Goal: Information Seeking & Learning: Understand process/instructions

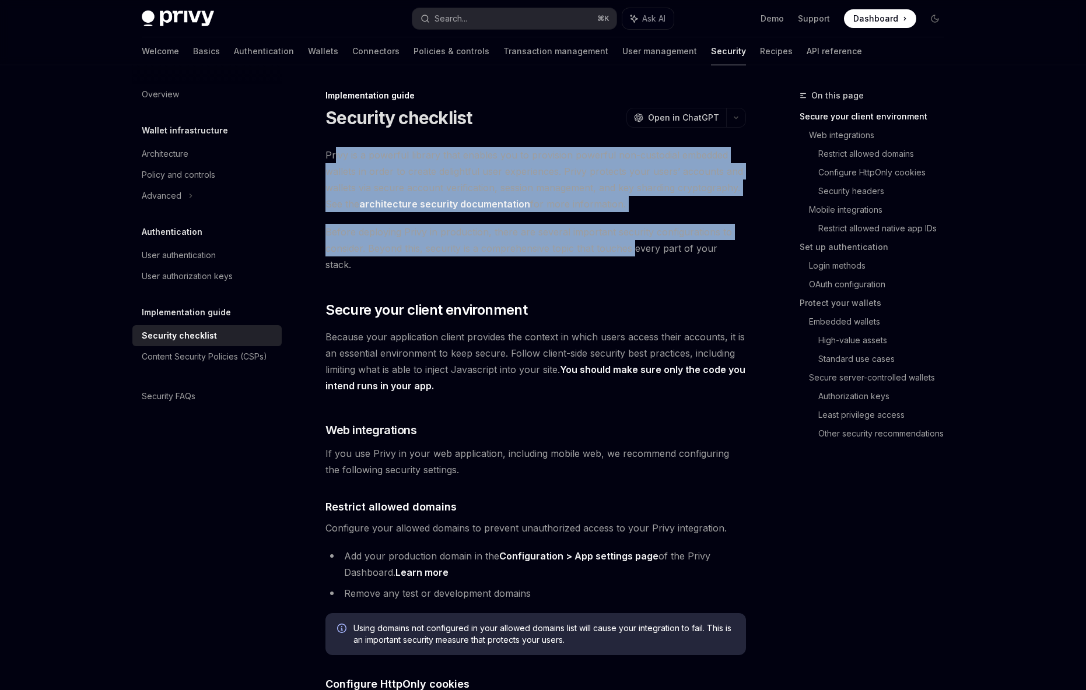
drag, startPoint x: 334, startPoint y: 149, endPoint x: 633, endPoint y: 250, distance: 315.7
click at [633, 250] on span "Before deploying Privy in production, there are several important security conf…" at bounding box center [535, 248] width 420 height 49
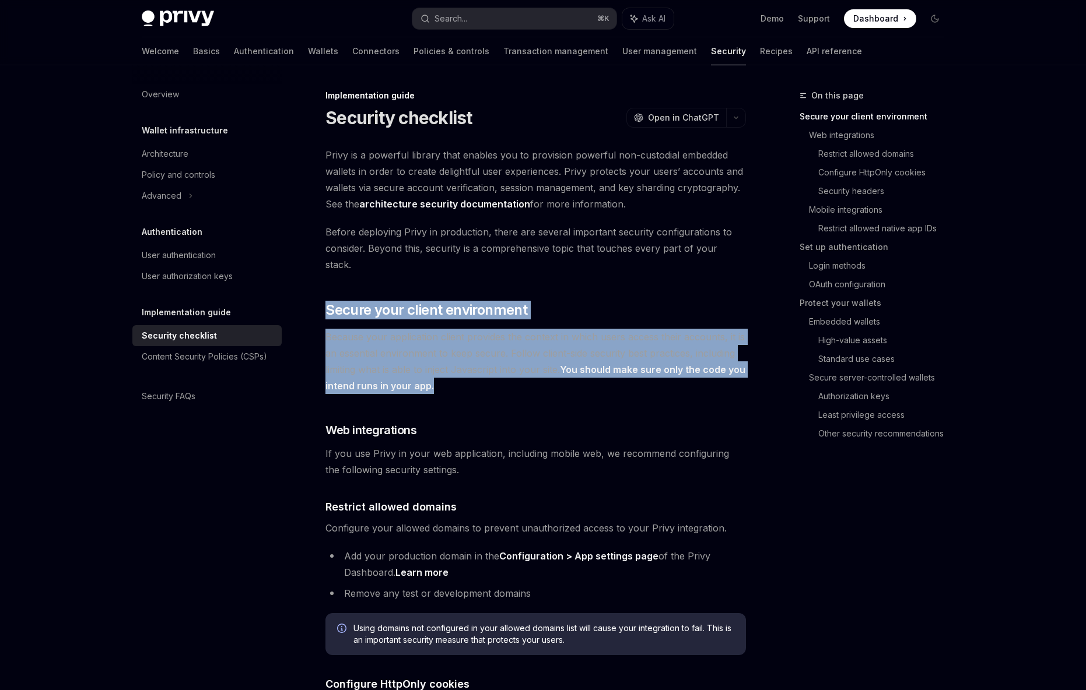
drag, startPoint x: 334, startPoint y: 283, endPoint x: 518, endPoint y: 363, distance: 200.8
click at [518, 363] on span "Because your application client provides the context in which users access thei…" at bounding box center [535, 361] width 420 height 65
drag, startPoint x: 519, startPoint y: 359, endPoint x: 459, endPoint y: 316, distance: 74.0
click at [459, 329] on span "Because your application client provides the context in which users access thei…" at bounding box center [535, 361] width 420 height 65
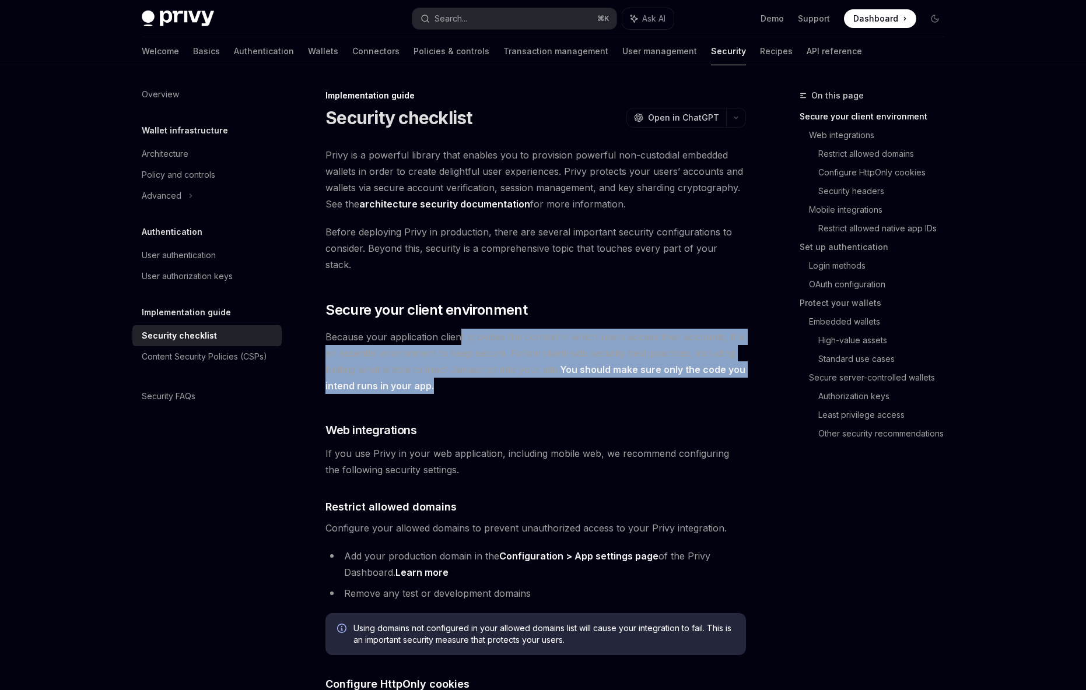
click at [459, 329] on span "Because your application client provides the context in which users access thei…" at bounding box center [535, 361] width 420 height 65
drag, startPoint x: 469, startPoint y: 317, endPoint x: 542, endPoint y: 362, distance: 85.4
click at [542, 362] on span "Because your application client provides the context in which users access thei…" at bounding box center [535, 361] width 420 height 65
drag, startPoint x: 548, startPoint y: 367, endPoint x: 478, endPoint y: 317, distance: 86.9
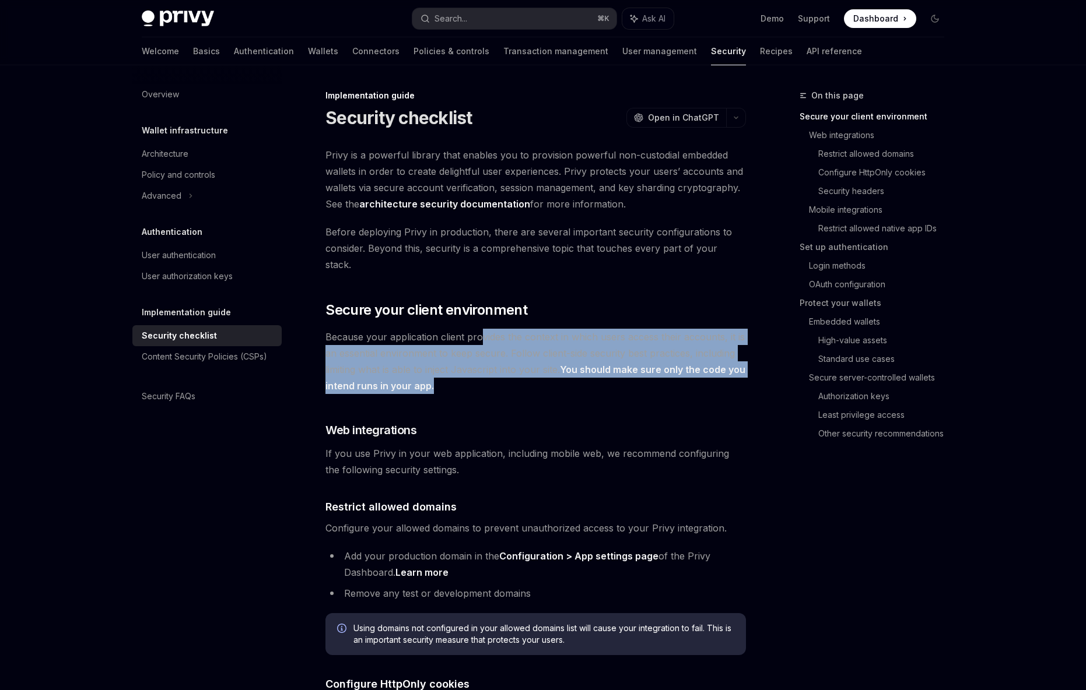
click at [478, 329] on span "Because your application client provides the context in which users access thei…" at bounding box center [535, 361] width 420 height 65
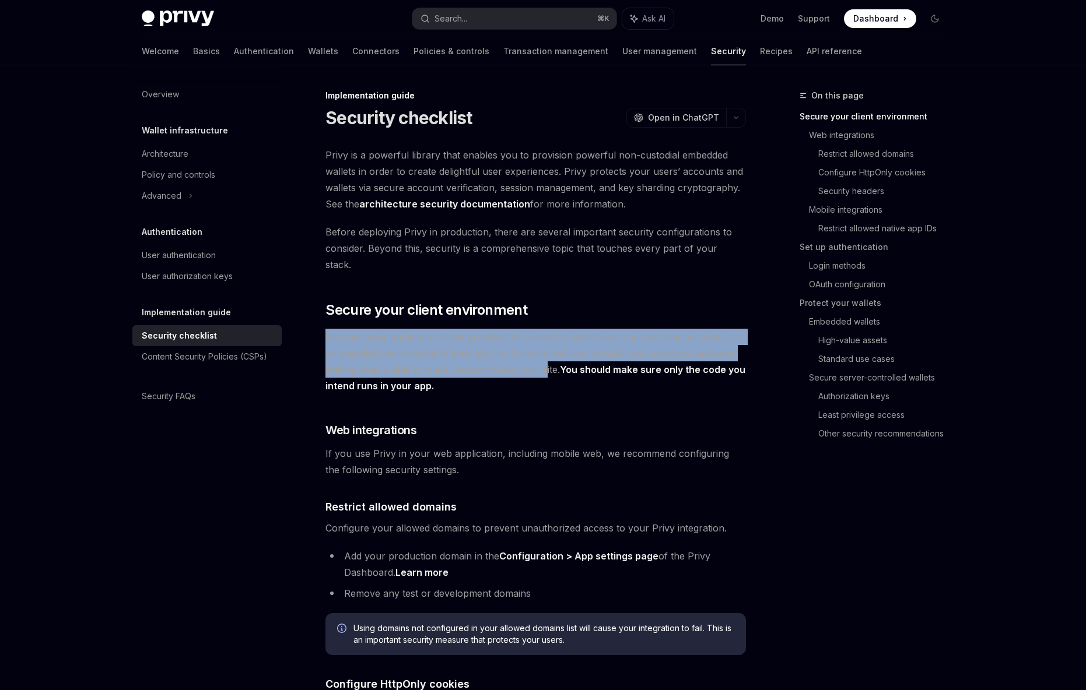
drag, startPoint x: 466, startPoint y: 311, endPoint x: 545, endPoint y: 361, distance: 93.3
click at [545, 361] on span "Because your application client provides the context in which users access thei…" at bounding box center [535, 361] width 420 height 65
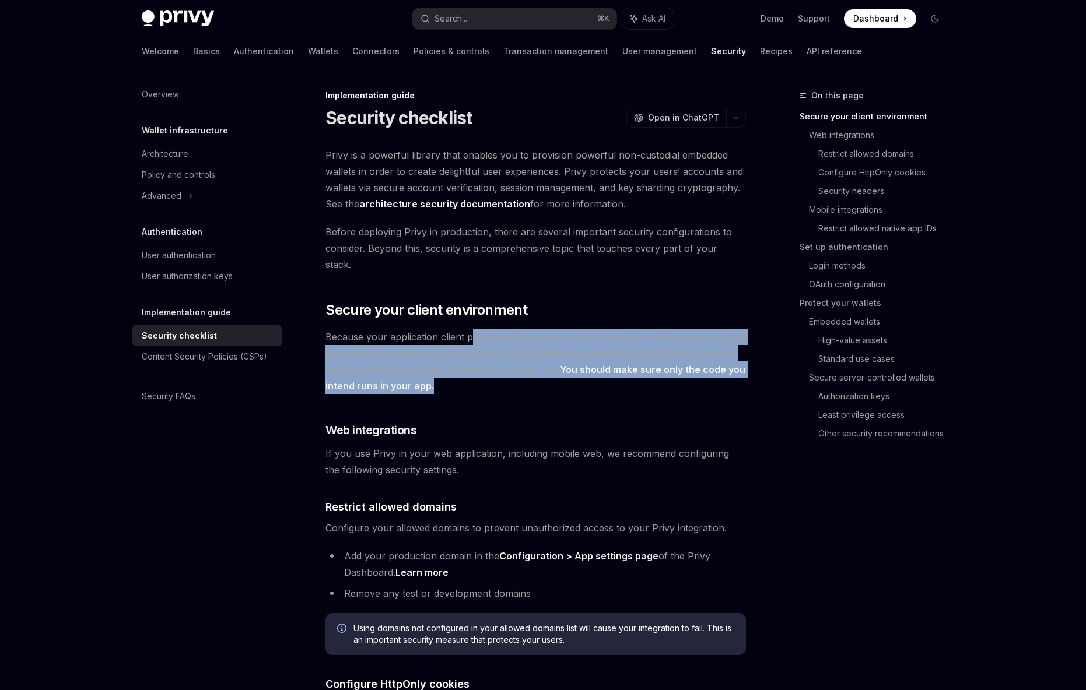
drag, startPoint x: 537, startPoint y: 365, endPoint x: 469, endPoint y: 324, distance: 79.3
click at [469, 329] on span "Because your application client provides the context in which users access thei…" at bounding box center [535, 361] width 420 height 65
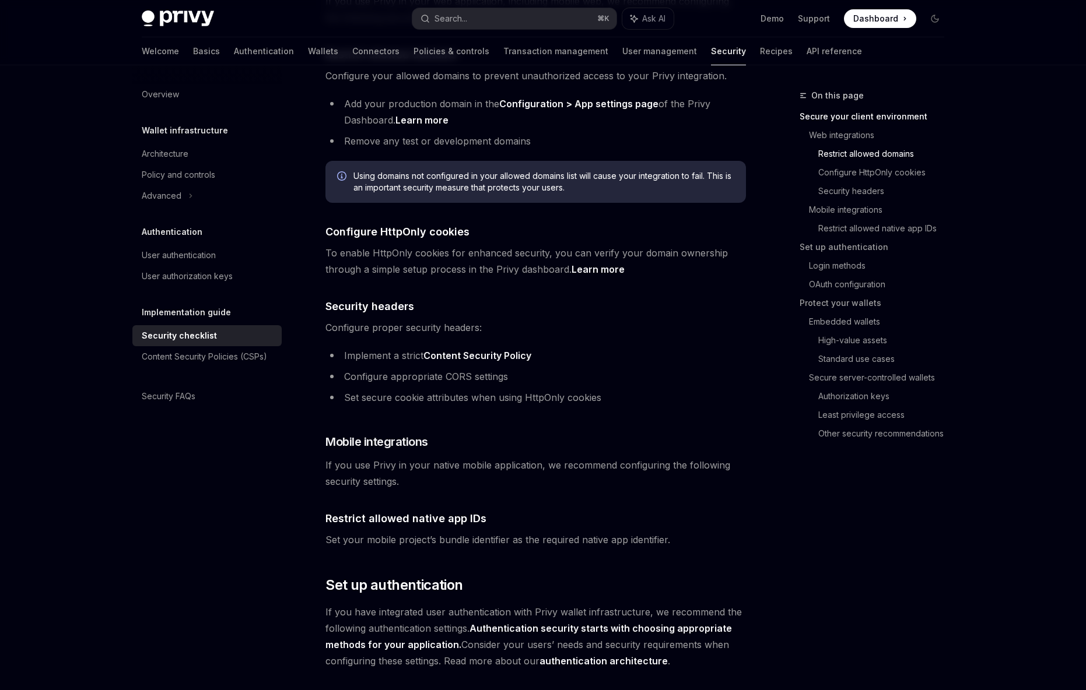
scroll to position [486, 0]
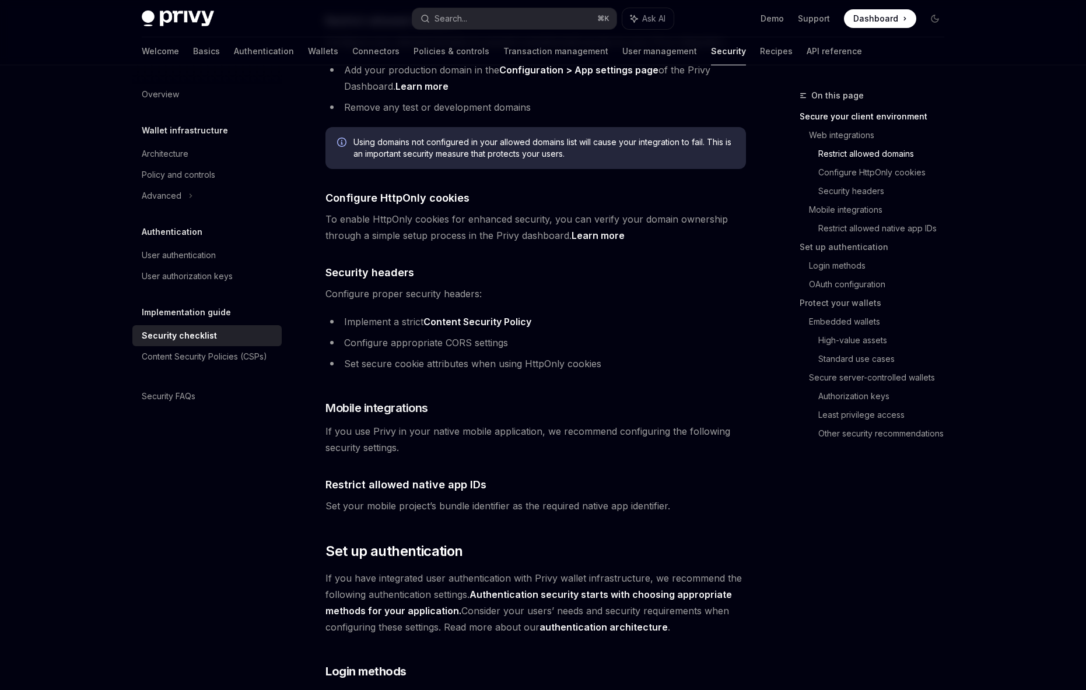
click at [559, 498] on span "Set your mobile project’s bundle identifier as the required native app identifi…" at bounding box center [535, 506] width 420 height 16
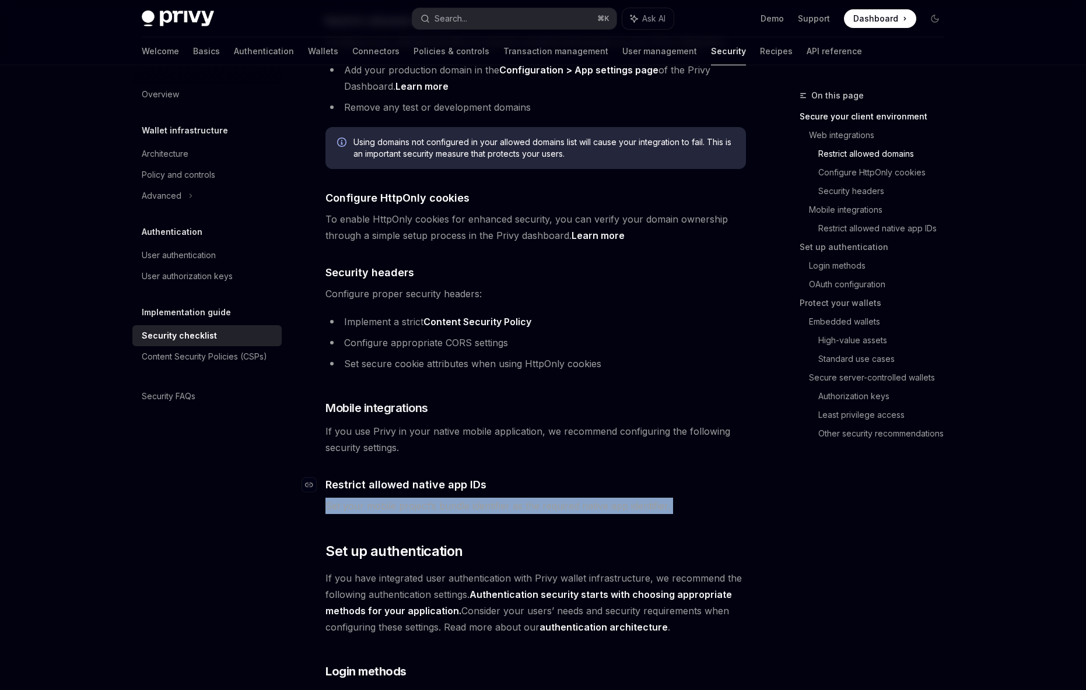
drag, startPoint x: 559, startPoint y: 486, endPoint x: 553, endPoint y: 472, distance: 15.4
click at [559, 498] on span "Set your mobile project’s bundle identifier as the required native app identifi…" at bounding box center [535, 506] width 420 height 16
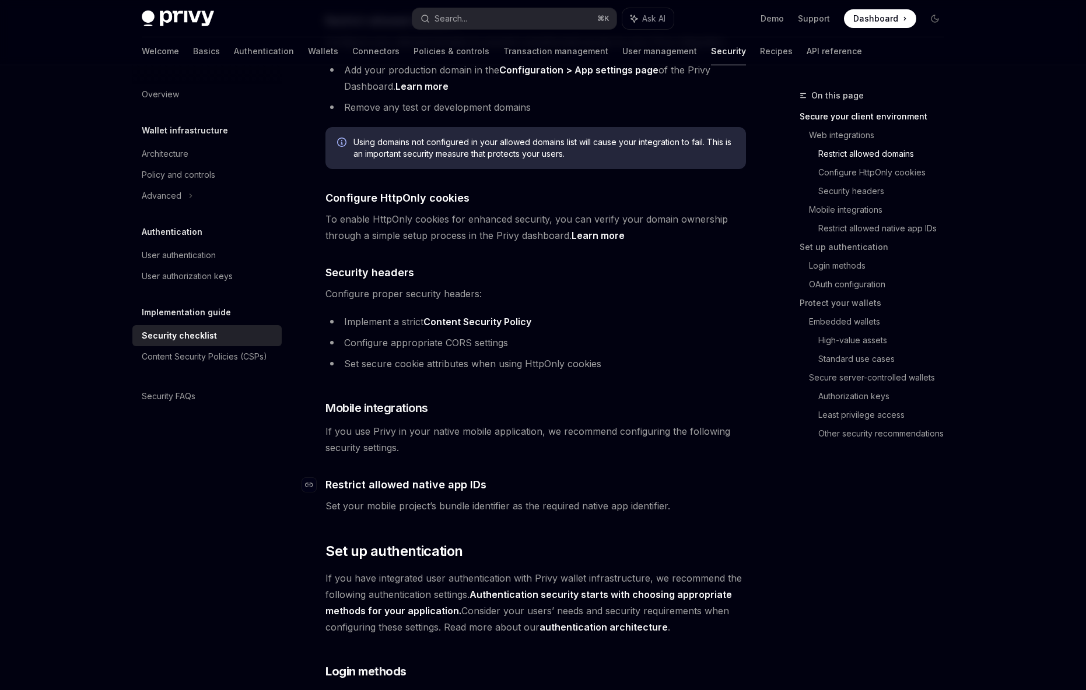
click at [550, 477] on h4 "​ Restrict allowed native app IDs" at bounding box center [535, 485] width 420 height 16
click at [552, 498] on span "Set your mobile project’s bundle identifier as the required native app identifi…" at bounding box center [535, 506] width 420 height 16
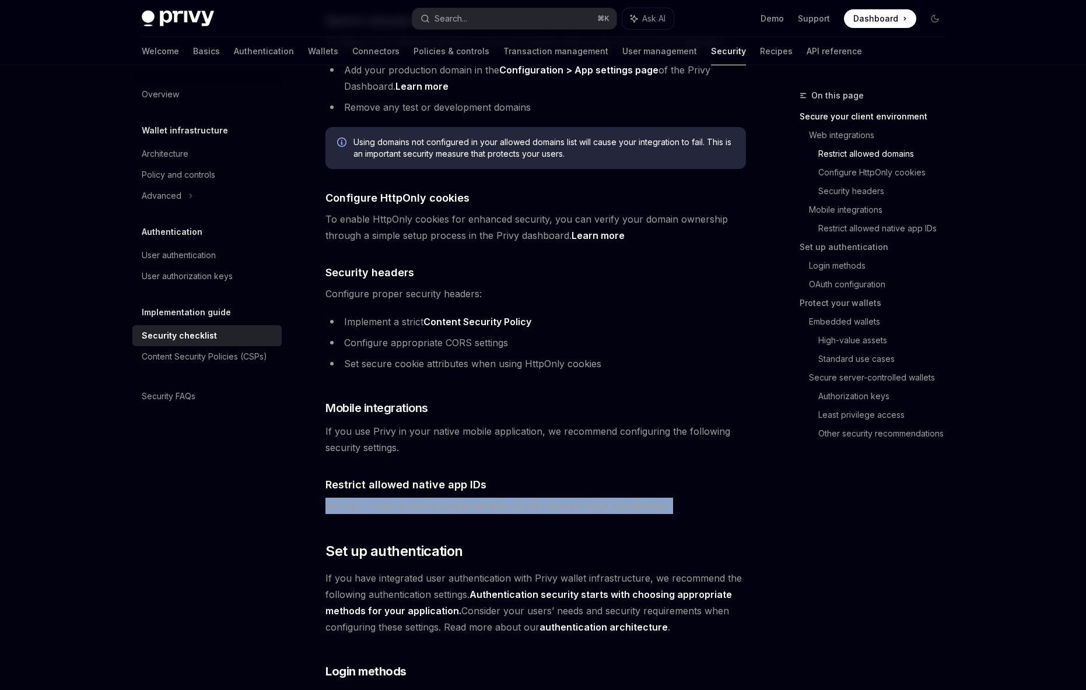
click at [552, 498] on span "Set your mobile project’s bundle identifier as the required native app identifi…" at bounding box center [535, 506] width 420 height 16
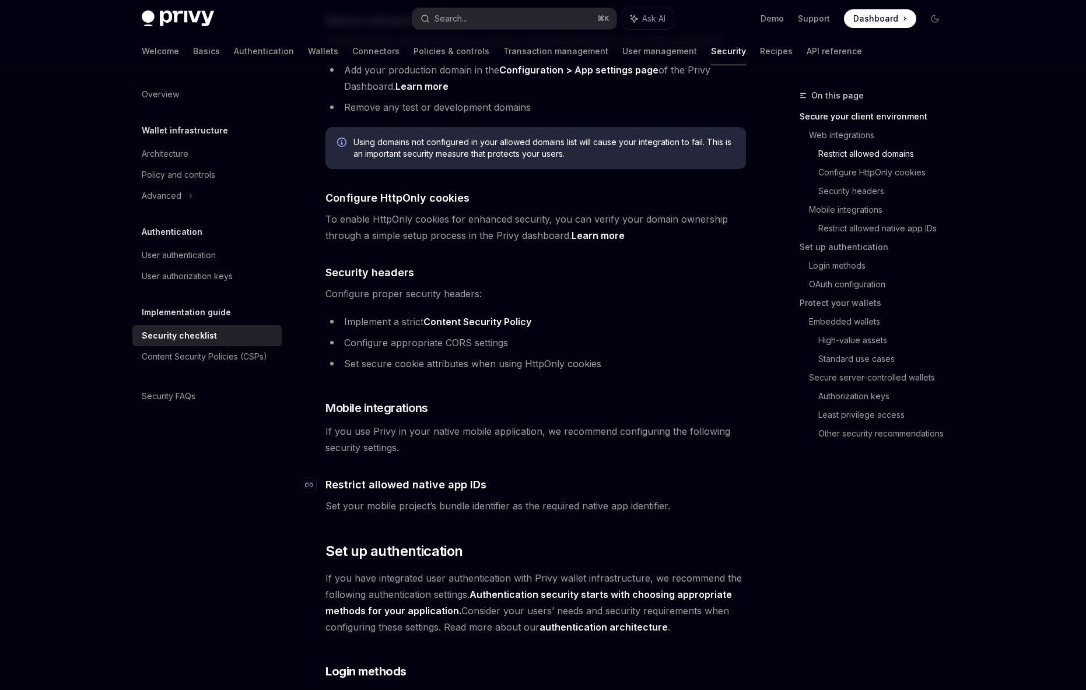
click at [552, 477] on h4 "​ Restrict allowed native app IDs" at bounding box center [535, 485] width 420 height 16
click at [552, 498] on span "Set your mobile project’s bundle identifier as the required native app identifi…" at bounding box center [535, 506] width 420 height 16
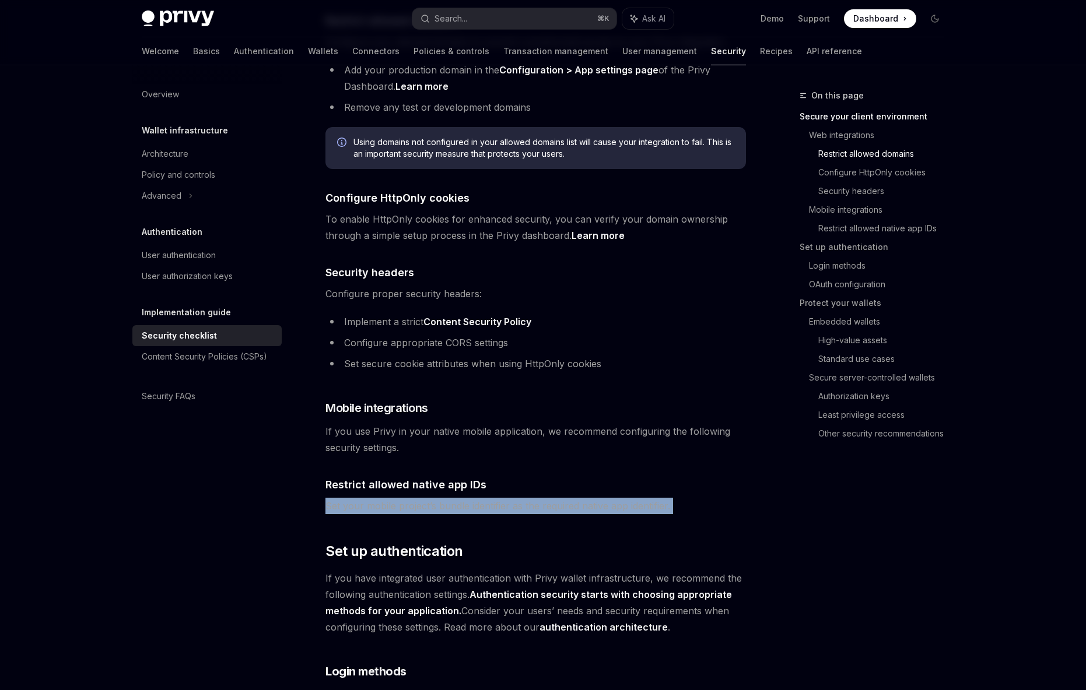
click at [552, 498] on span "Set your mobile project’s bundle identifier as the required native app identifi…" at bounding box center [535, 506] width 420 height 16
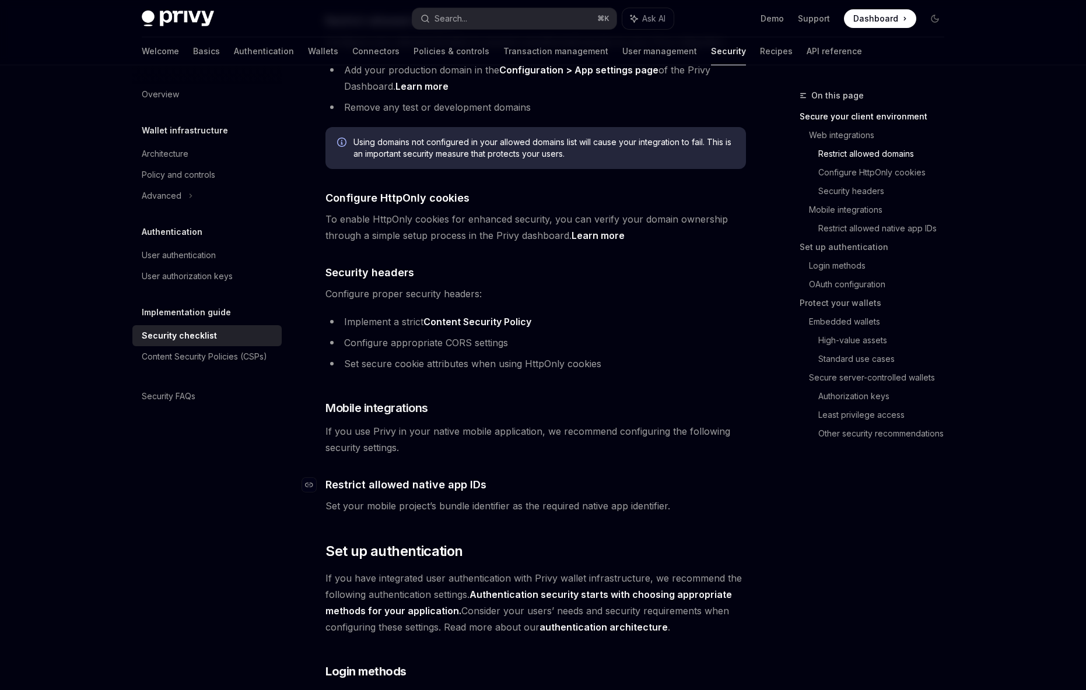
click at [552, 477] on h4 "​ Restrict allowed native app IDs" at bounding box center [535, 485] width 420 height 16
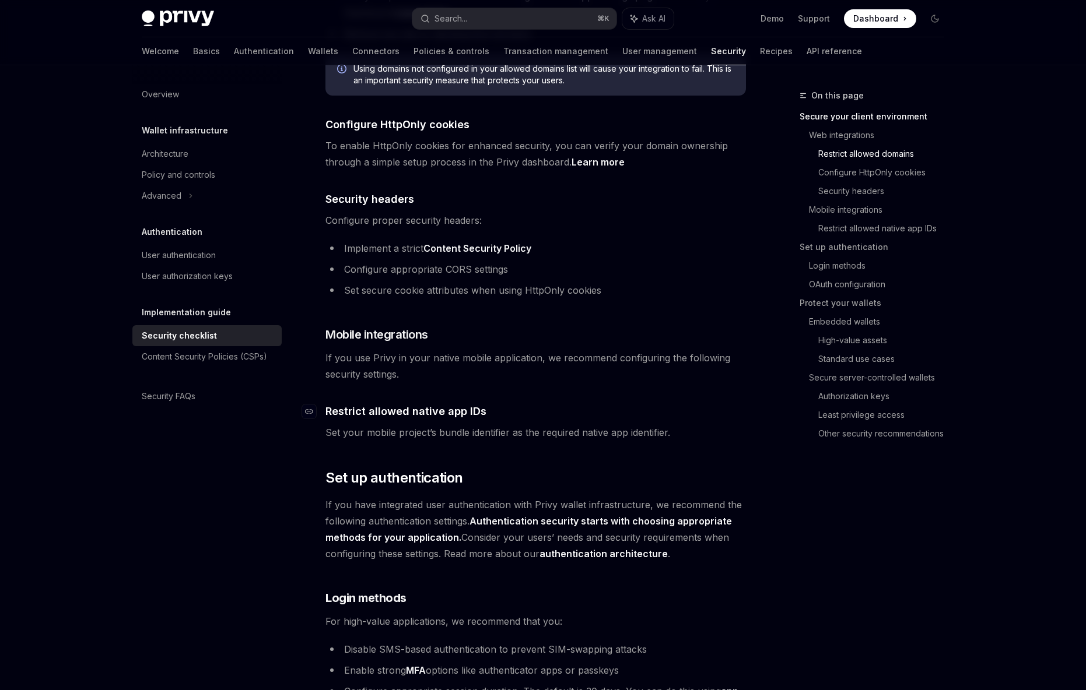
scroll to position [560, 0]
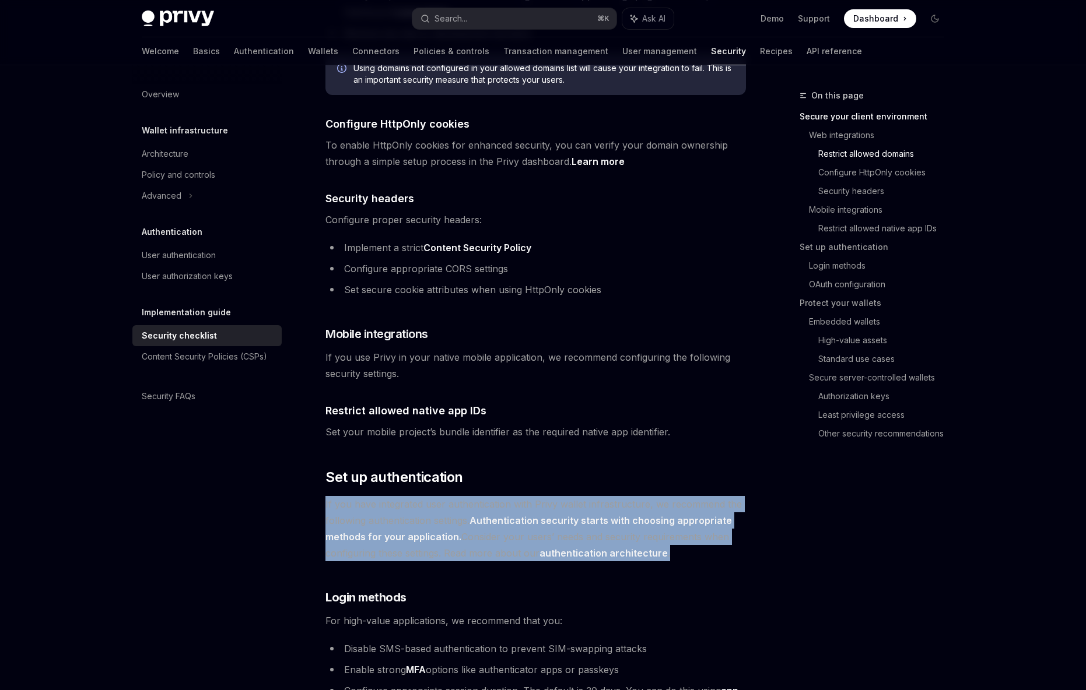
drag, startPoint x: 406, startPoint y: 479, endPoint x: 685, endPoint y: 537, distance: 284.1
click at [685, 537] on span "If you have integrated user authentication with Privy wallet infrastructure, we…" at bounding box center [535, 528] width 420 height 65
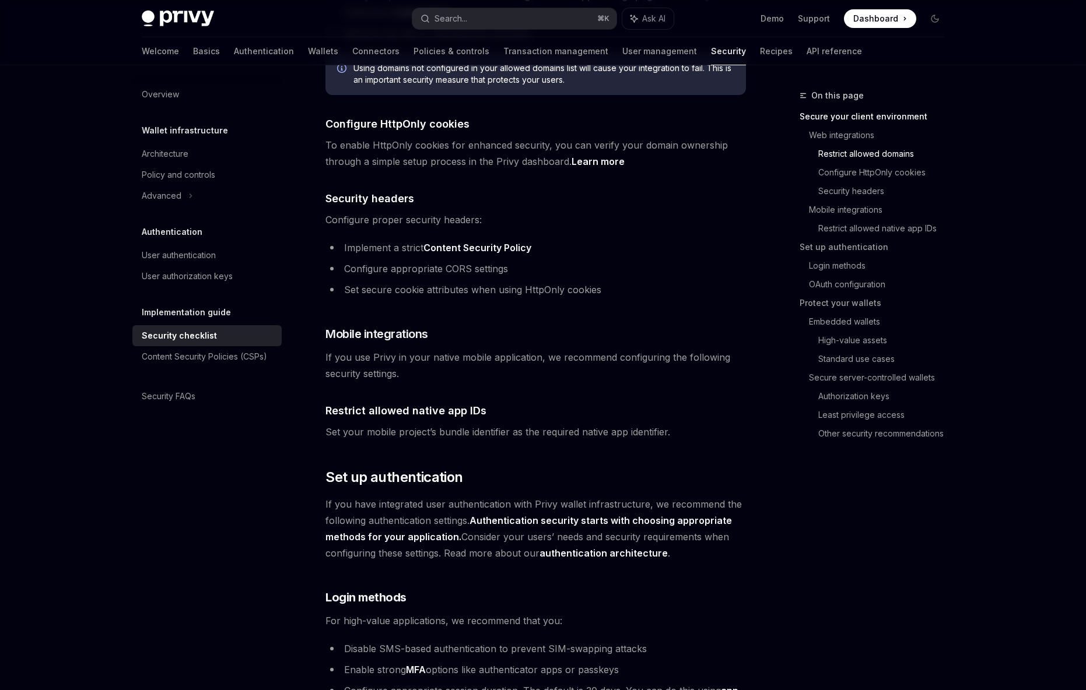
click at [683, 537] on span "If you have integrated user authentication with Privy wallet infrastructure, we…" at bounding box center [535, 528] width 420 height 65
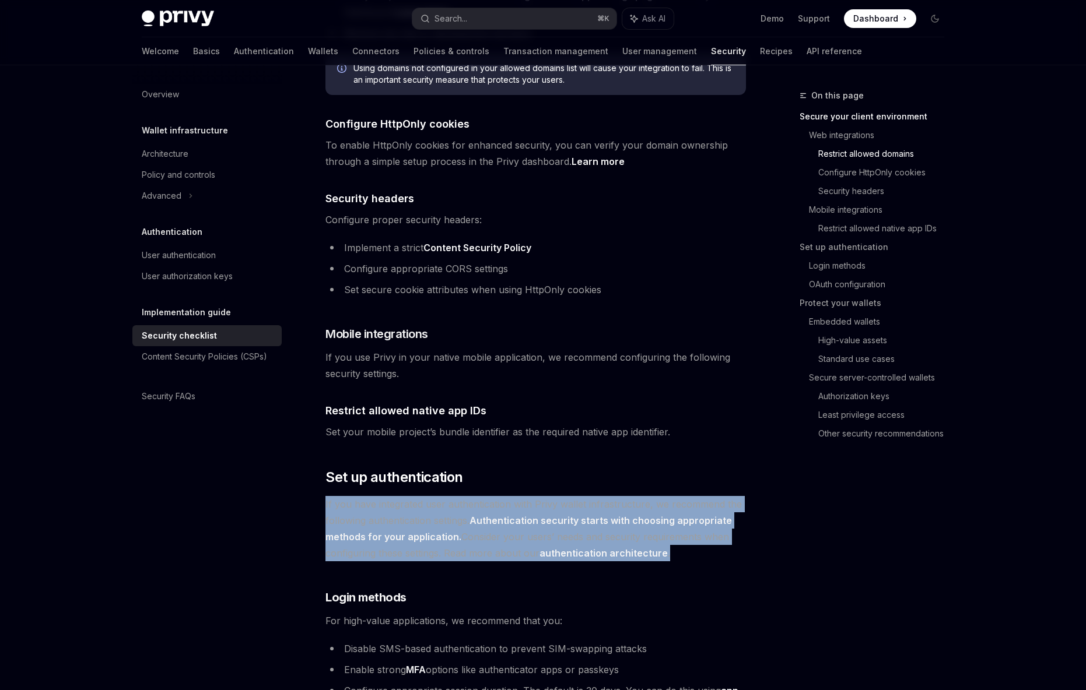
drag, startPoint x: 686, startPoint y: 534, endPoint x: 318, endPoint y: 487, distance: 370.9
drag, startPoint x: 339, startPoint y: 486, endPoint x: 720, endPoint y: 544, distance: 385.1
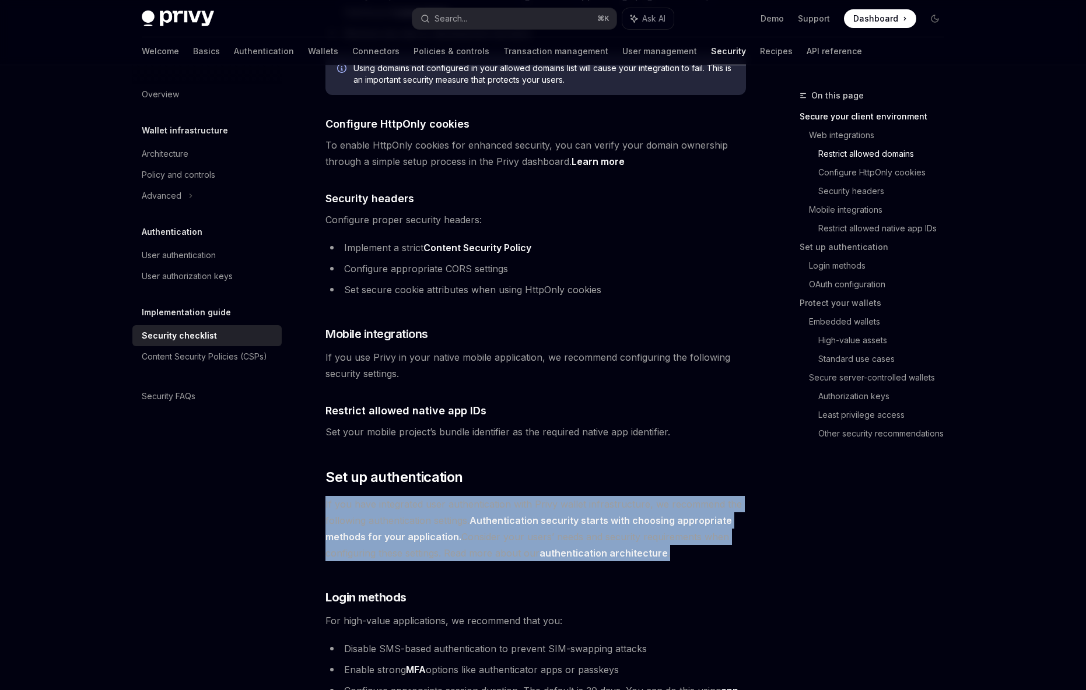
click at [720, 545] on span "If you have integrated user authentication with Privy wallet infrastructure, we…" at bounding box center [535, 528] width 420 height 65
drag, startPoint x: 701, startPoint y: 536, endPoint x: 454, endPoint y: 495, distance: 250.6
click at [455, 496] on span "If you have integrated user authentication with Privy wallet infrastructure, we…" at bounding box center [535, 528] width 420 height 65
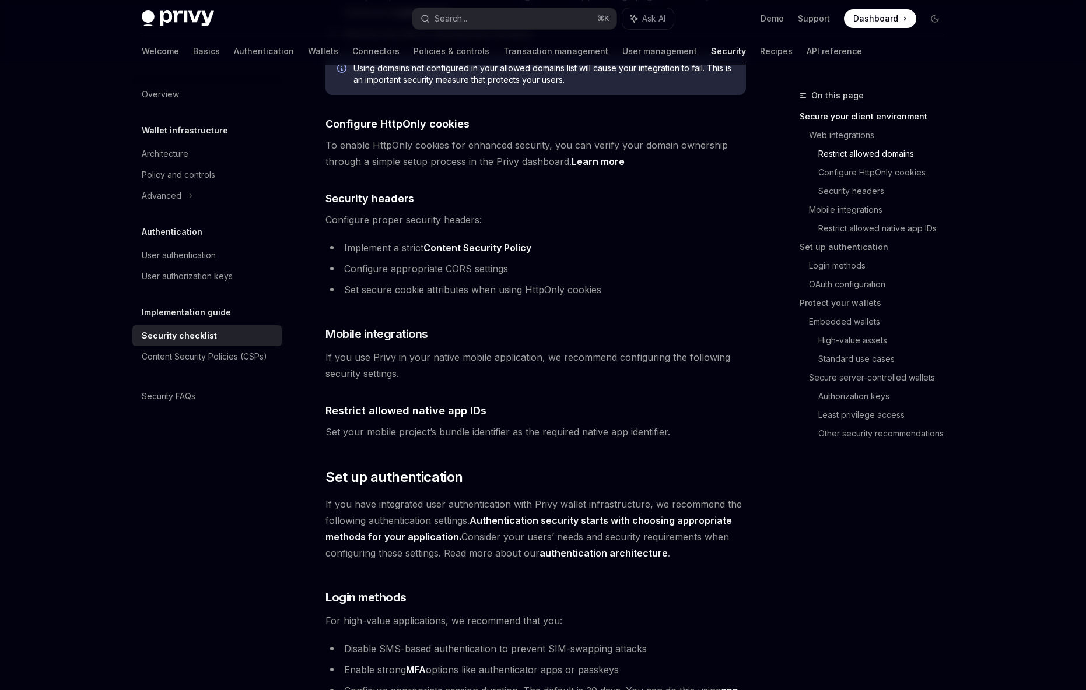
click at [454, 496] on span "If you have integrated user authentication with Privy wallet infrastructure, we…" at bounding box center [535, 528] width 420 height 65
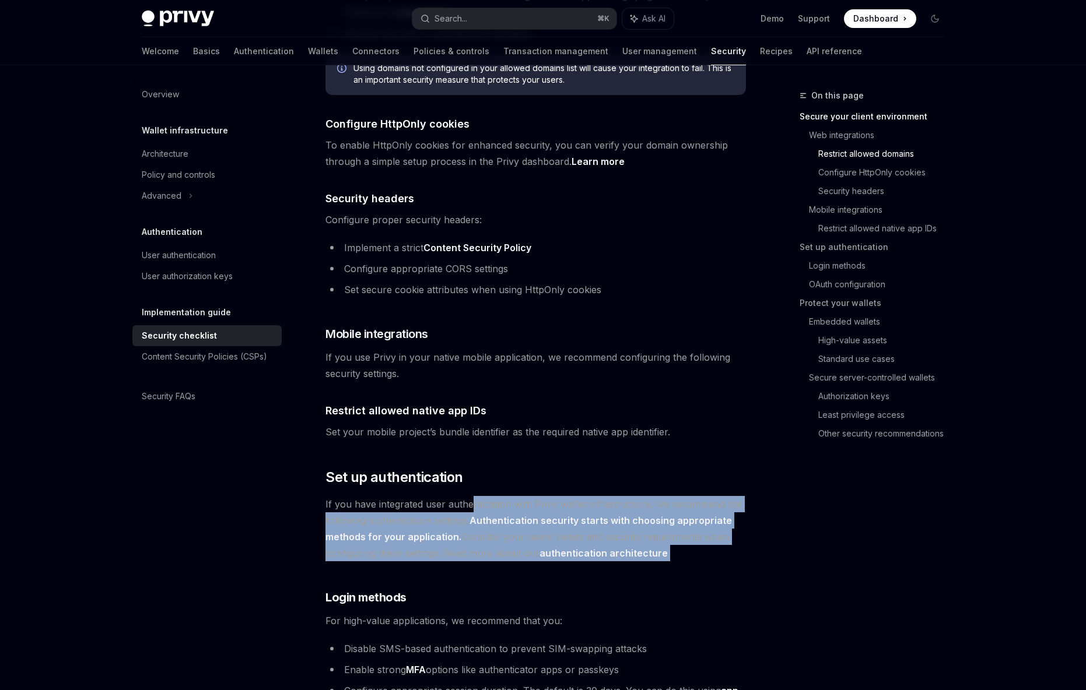
drag, startPoint x: 511, startPoint y: 503, endPoint x: 687, endPoint y: 540, distance: 180.0
click at [687, 540] on span "If you have integrated user authentication with Privy wallet infrastructure, we…" at bounding box center [535, 528] width 420 height 65
drag, startPoint x: 702, startPoint y: 540, endPoint x: 470, endPoint y: 492, distance: 236.9
click at [470, 496] on span "If you have integrated user authentication with Privy wallet infrastructure, we…" at bounding box center [535, 528] width 420 height 65
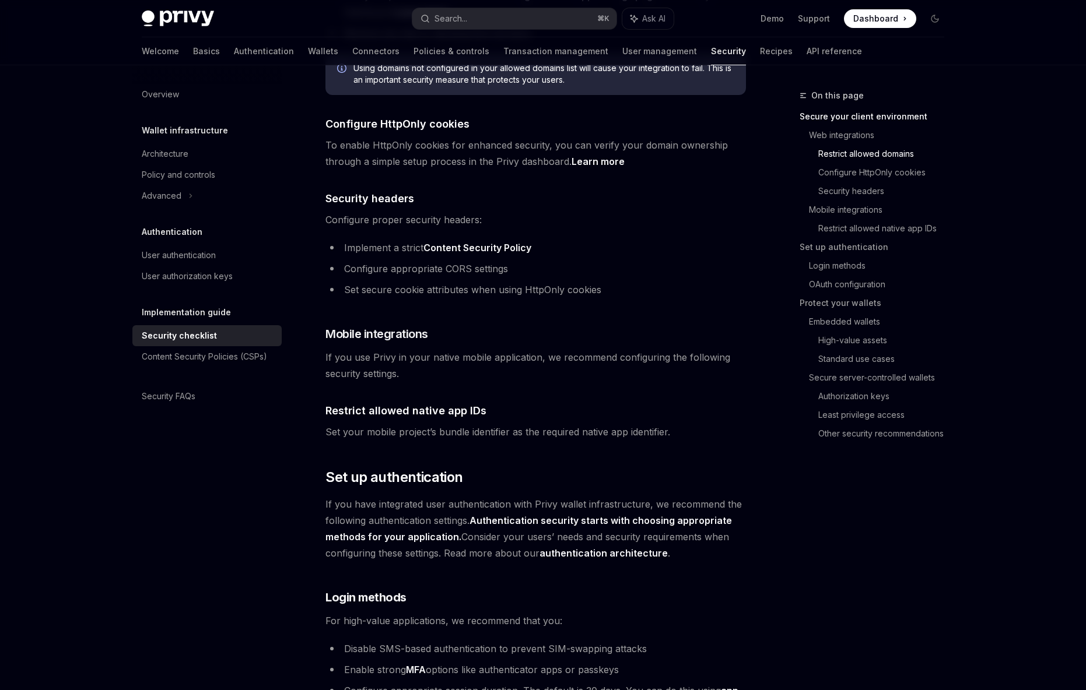
click at [469, 496] on span "If you have integrated user authentication with Privy wallet infrastructure, we…" at bounding box center [535, 528] width 420 height 65
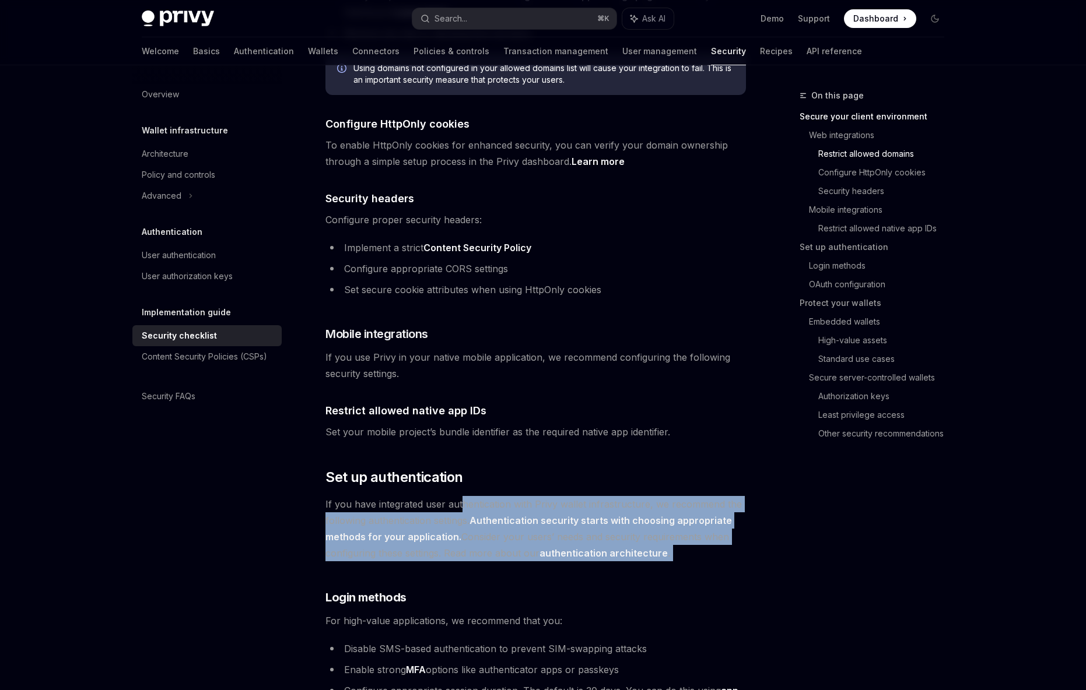
drag, startPoint x: 463, startPoint y: 492, endPoint x: 717, endPoint y: 550, distance: 260.8
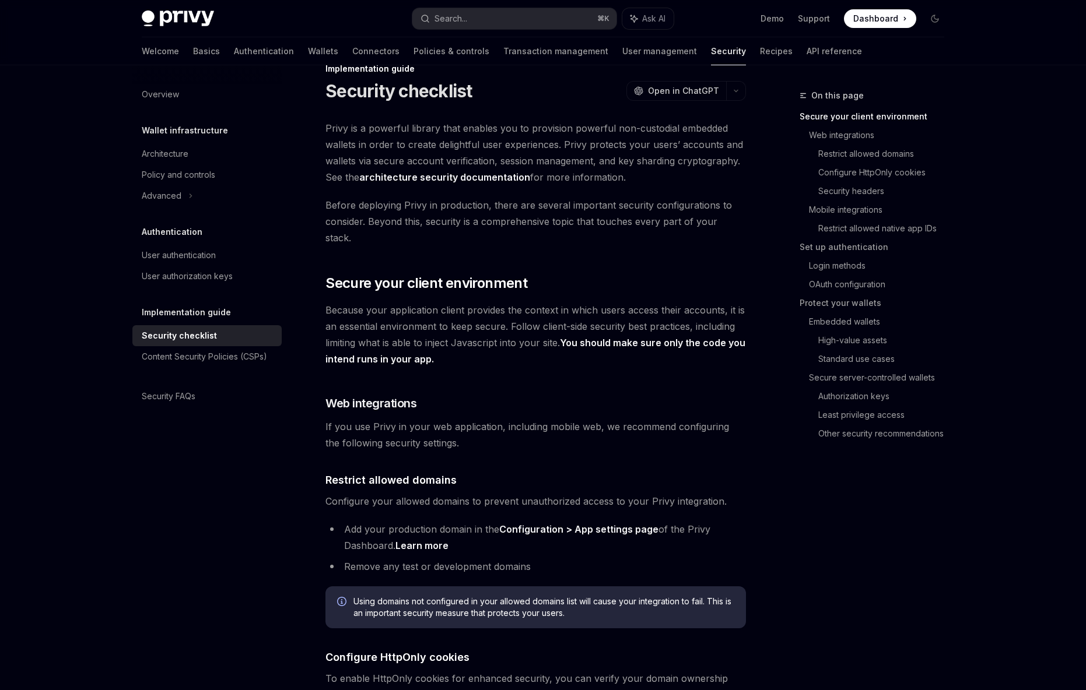
scroll to position [0, 0]
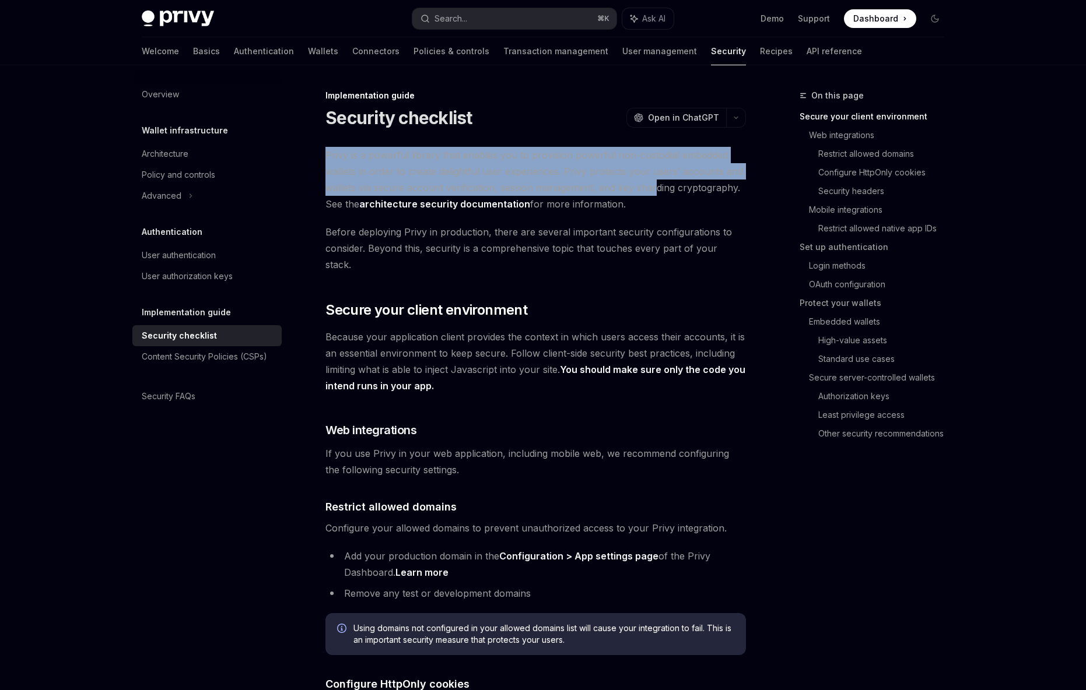
drag, startPoint x: 327, startPoint y: 154, endPoint x: 654, endPoint y: 194, distance: 329.6
click at [654, 194] on span "Privy is a powerful library that enables you to provision powerful non-custodia…" at bounding box center [535, 179] width 420 height 65
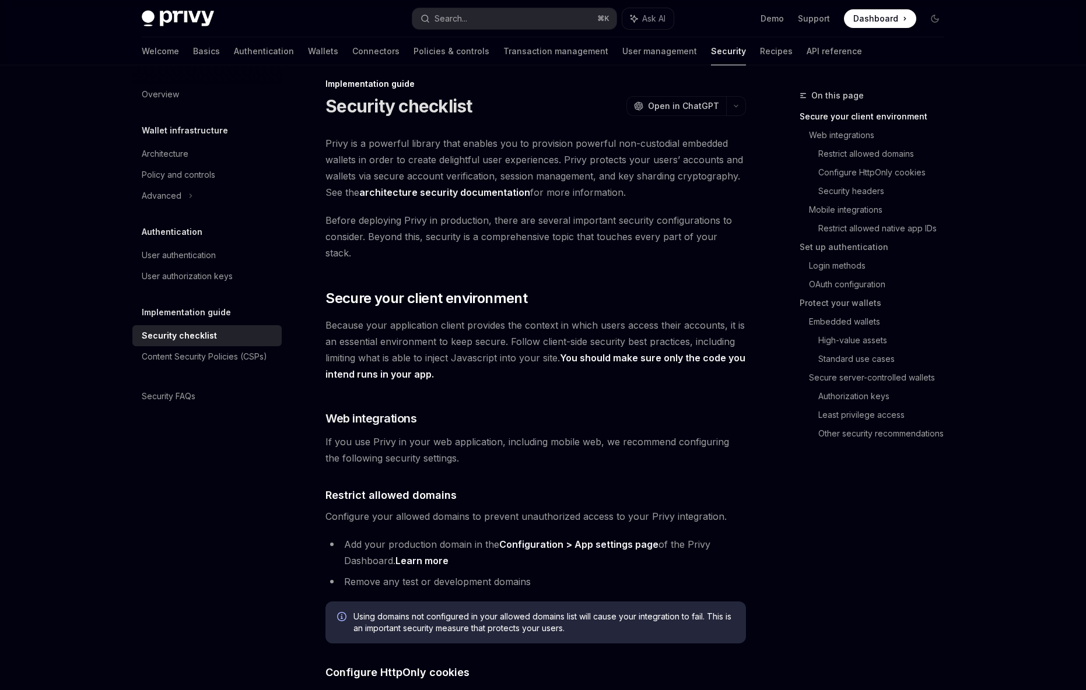
scroll to position [117, 0]
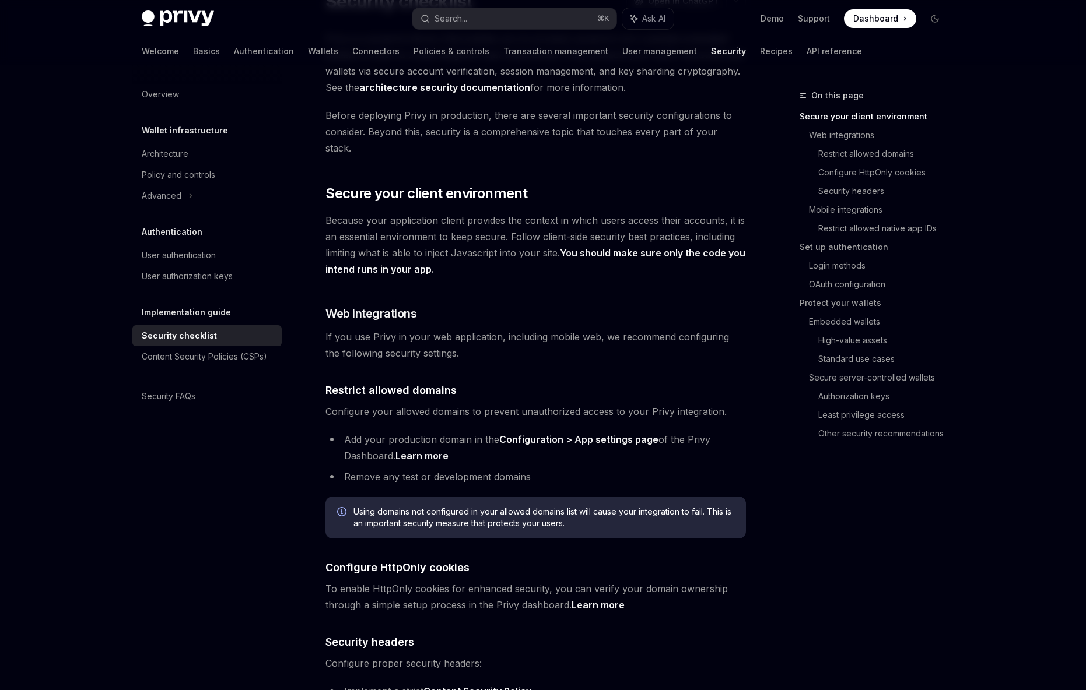
click at [514, 404] on span "Configure your allowed domains to prevent unauthorized access to your Privy int…" at bounding box center [535, 412] width 420 height 16
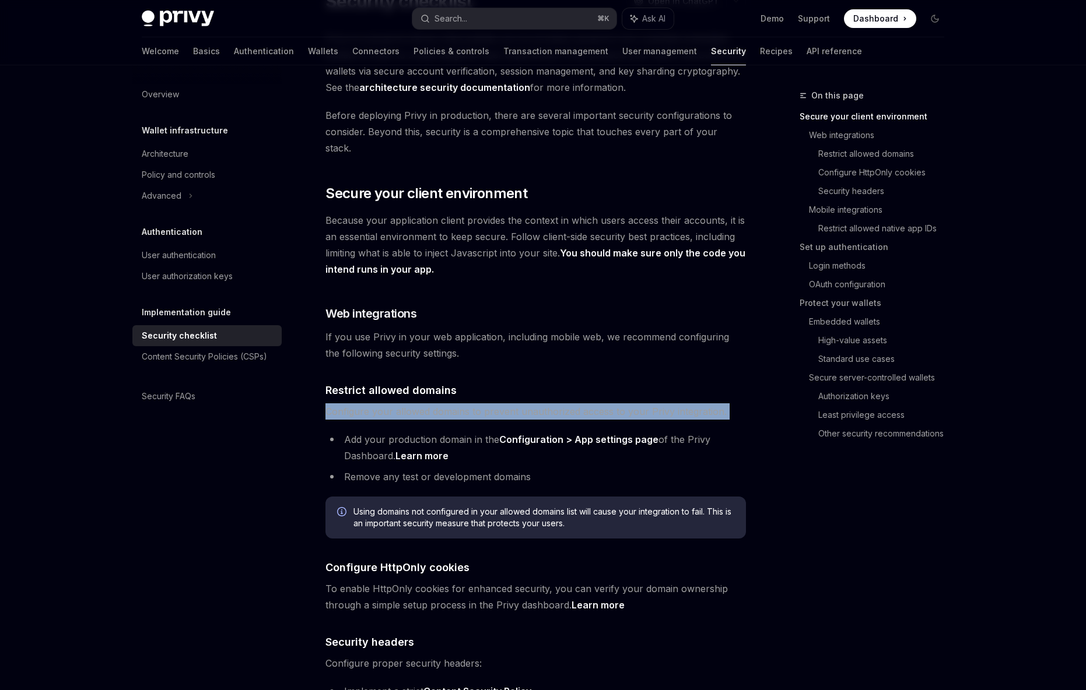
click at [514, 404] on span "Configure your allowed domains to prevent unauthorized access to your Privy int…" at bounding box center [535, 412] width 420 height 16
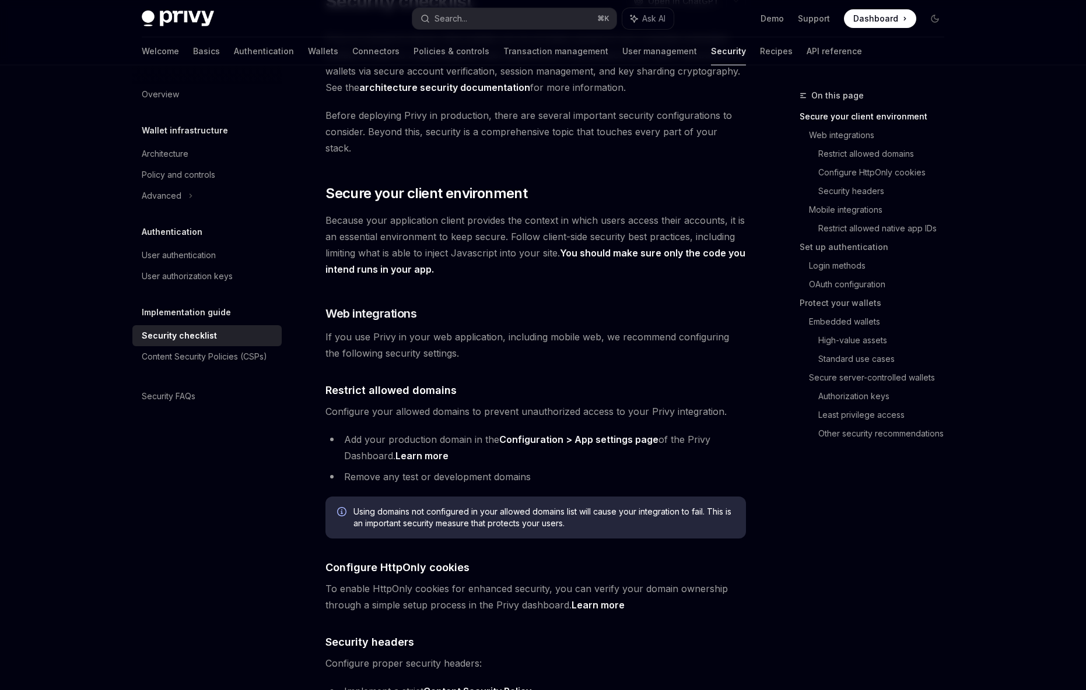
click at [473, 431] on li "Add your production domain in the Configuration > App settings page of the Priv…" at bounding box center [535, 447] width 420 height 33
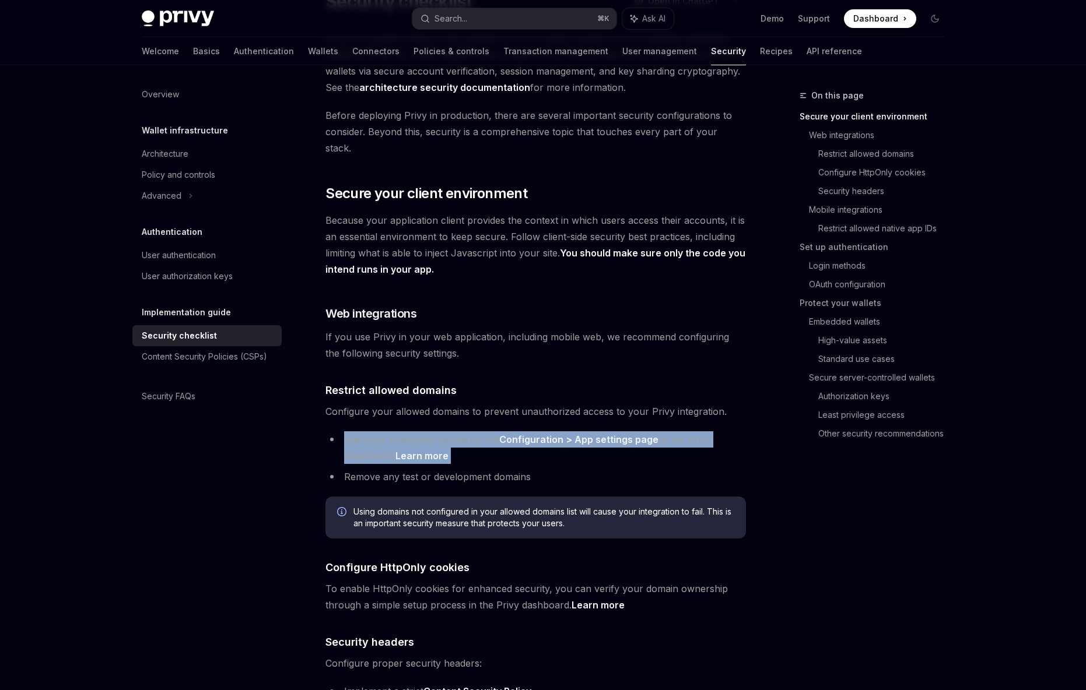
click at [473, 431] on li "Add your production domain in the Configuration > App settings page of the Priv…" at bounding box center [535, 447] width 420 height 33
click at [469, 431] on li "Add your production domain in the Configuration > App settings page of the Priv…" at bounding box center [535, 447] width 420 height 33
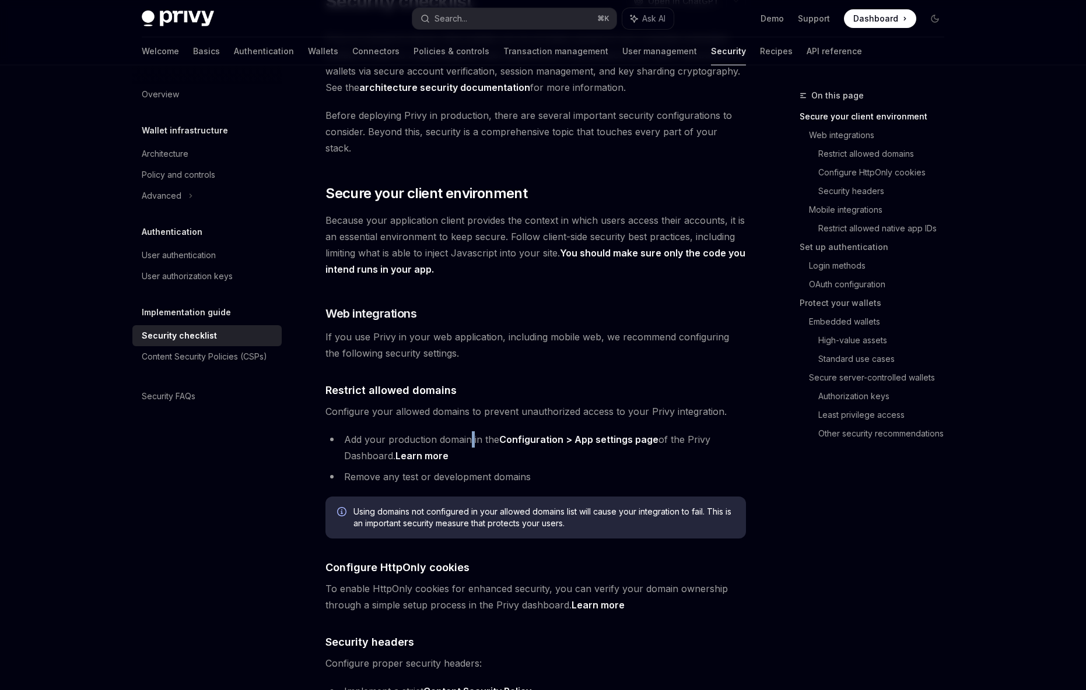
click at [469, 431] on li "Add your production domain in the Configuration > App settings page of the Priv…" at bounding box center [535, 447] width 420 height 33
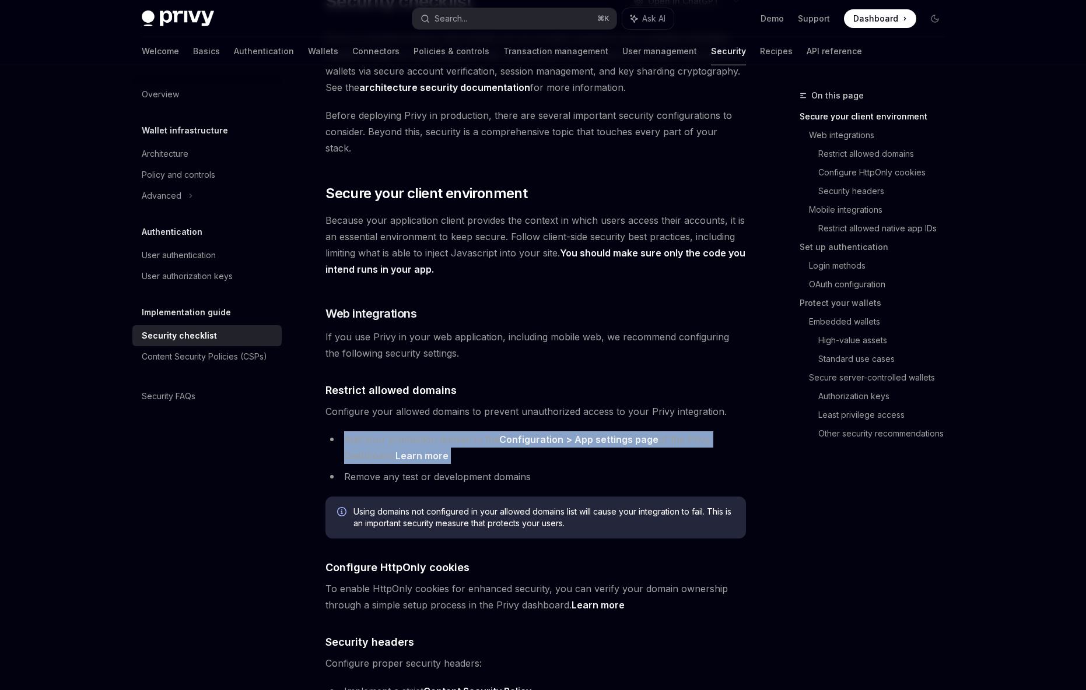
click at [469, 431] on li "Add your production domain in the Configuration > App settings page of the Priv…" at bounding box center [535, 447] width 420 height 33
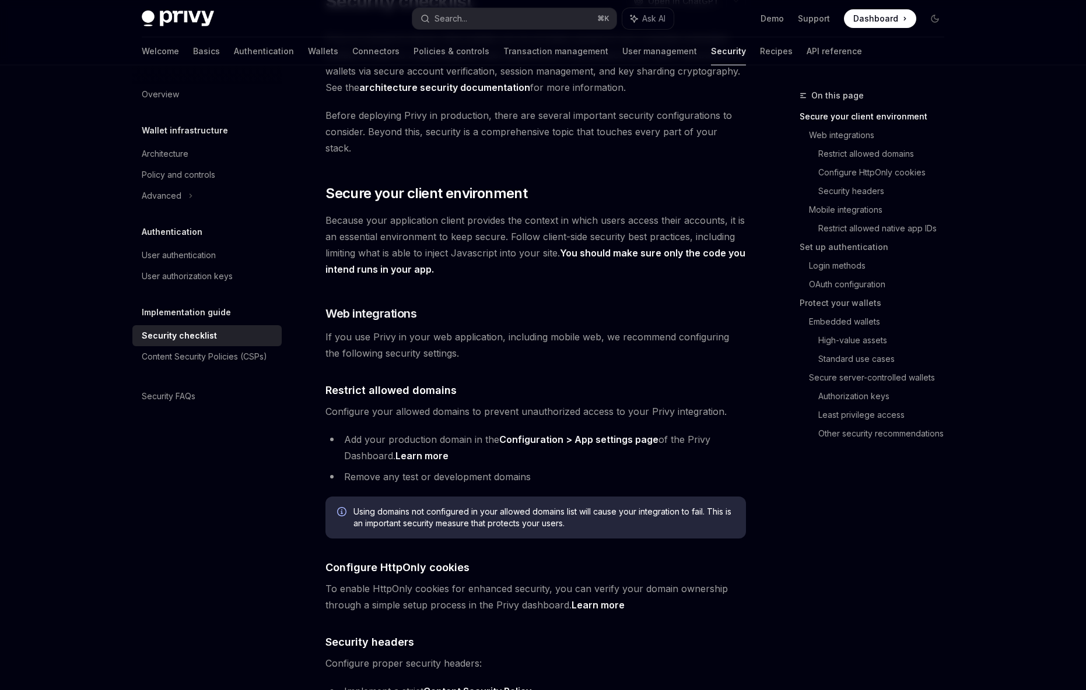
click at [478, 469] on li "Remove any test or development domains" at bounding box center [535, 477] width 420 height 16
drag, startPoint x: 478, startPoint y: 455, endPoint x: 473, endPoint y: 431, distance: 23.9
click at [478, 469] on li "Remove any test or development domains" at bounding box center [535, 477] width 420 height 16
click at [468, 431] on li "Add your production domain in the Configuration > App settings page of the Priv…" at bounding box center [535, 447] width 420 height 33
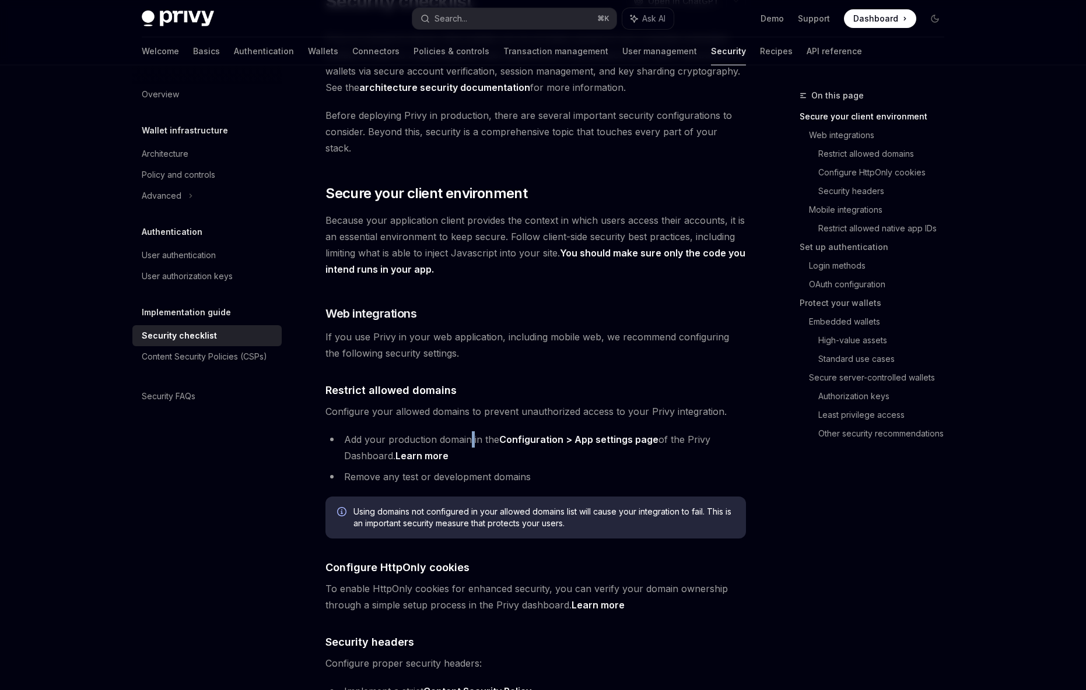
click at [468, 431] on li "Add your production domain in the Configuration > App settings page of the Priv…" at bounding box center [535, 447] width 420 height 33
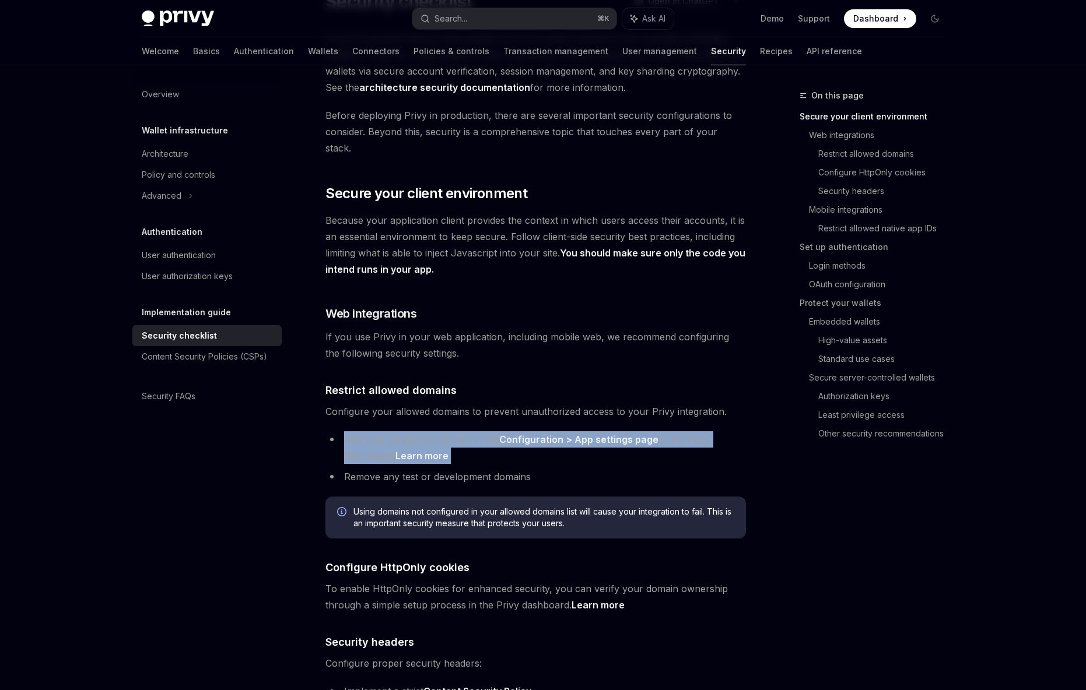
click at [468, 431] on li "Add your production domain in the Configuration > App settings page of the Priv…" at bounding box center [535, 447] width 420 height 33
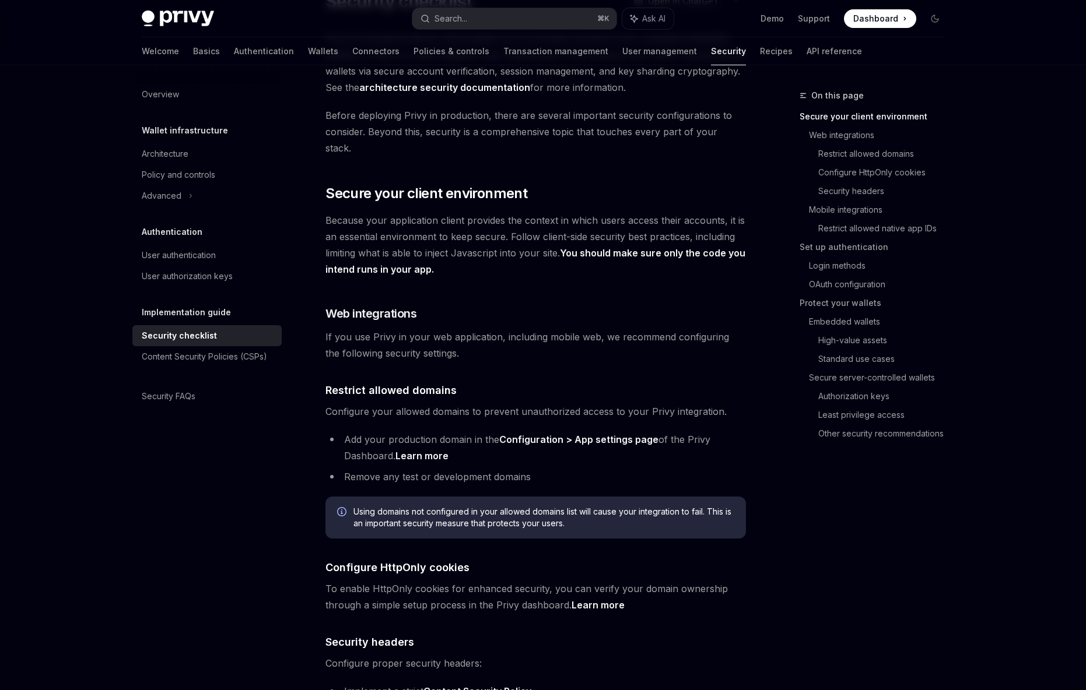
click at [478, 469] on li "Remove any test or development domains" at bounding box center [535, 477] width 420 height 16
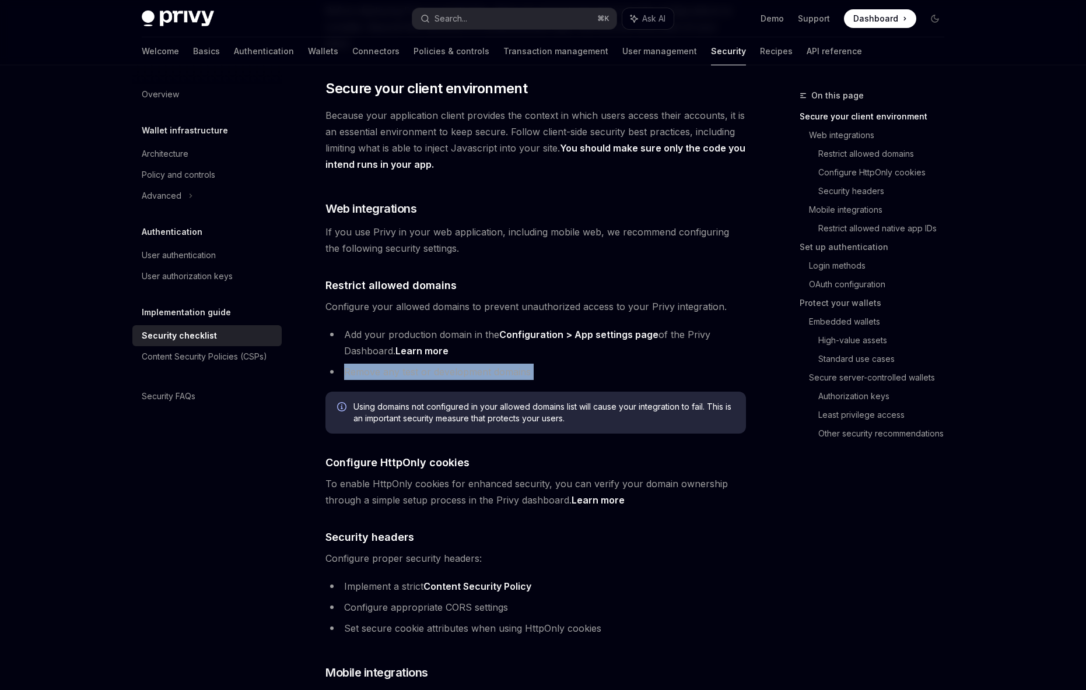
scroll to position [243, 0]
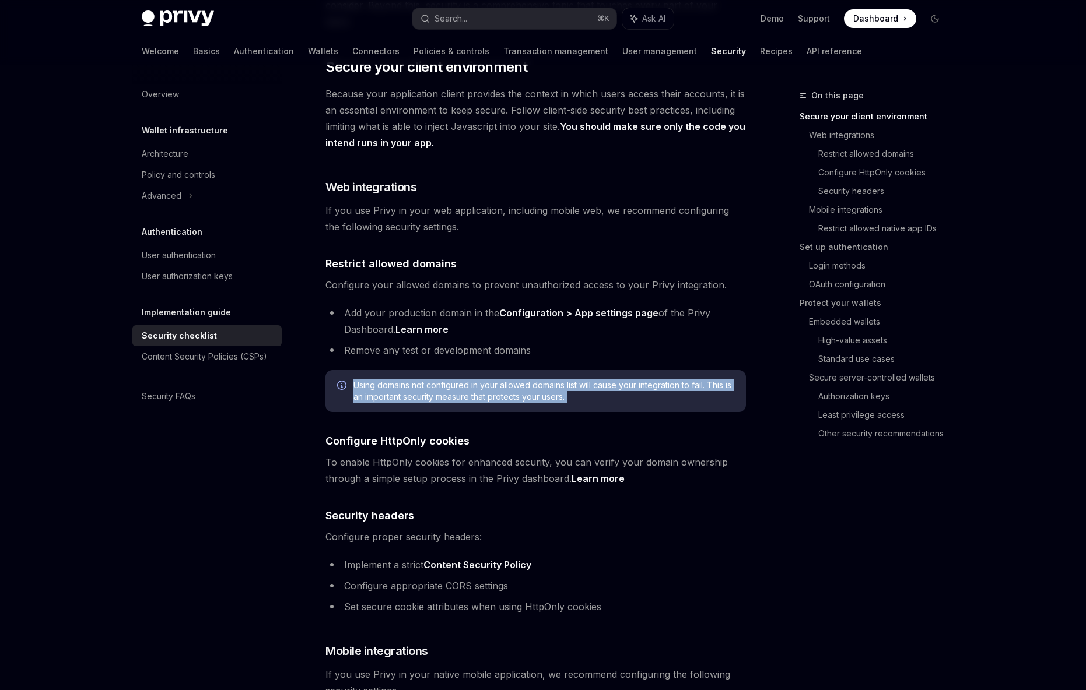
drag, startPoint x: 358, startPoint y: 371, endPoint x: 576, endPoint y: 387, distance: 218.1
click at [576, 387] on div "Using domains not configured in your allowed domains list will cause your integ…" at bounding box center [535, 391] width 420 height 42
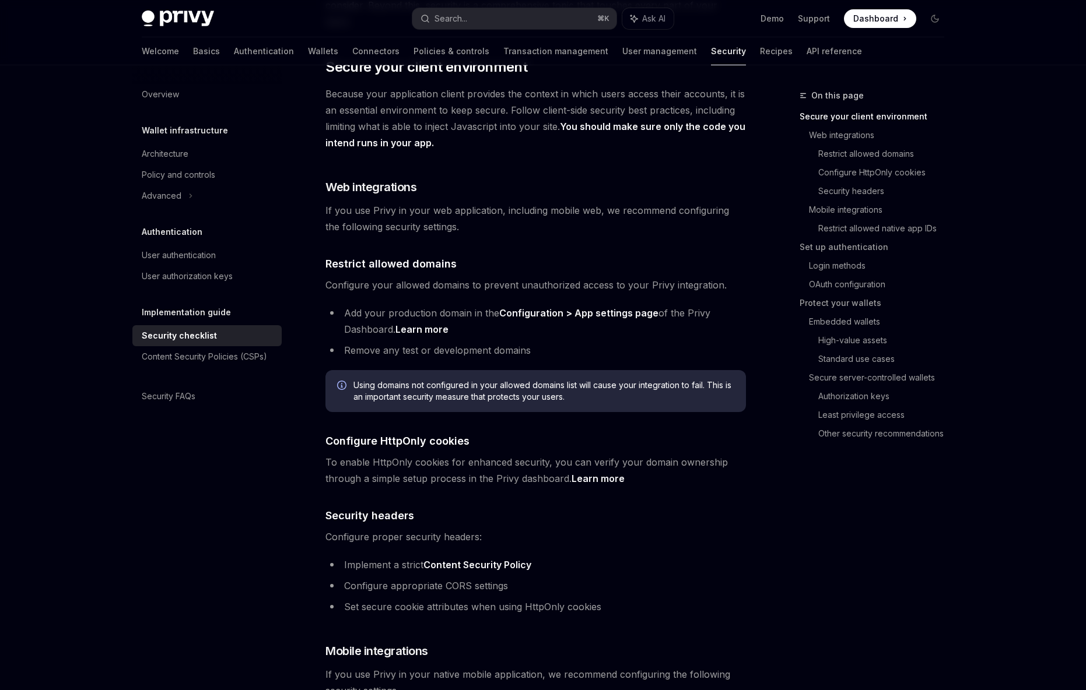
click at [574, 388] on div "Using domains not configured in your allowed domains list will cause your integ…" at bounding box center [535, 391] width 420 height 42
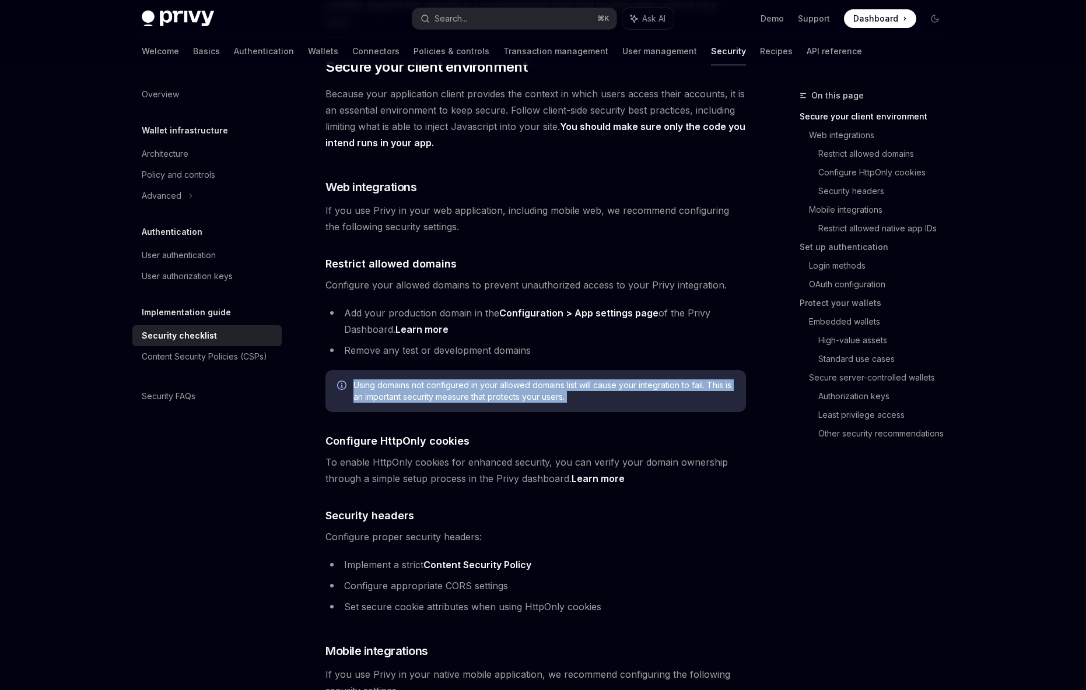
drag, startPoint x: 590, startPoint y: 379, endPoint x: 365, endPoint y: 368, distance: 225.4
click at [365, 380] on span "Using domains not configured in your allowed domains list will cause your integ…" at bounding box center [543, 391] width 381 height 23
drag, startPoint x: 354, startPoint y: 368, endPoint x: 596, endPoint y: 377, distance: 242.1
click at [596, 380] on span "Using domains not configured in your allowed domains list will cause your integ…" at bounding box center [543, 391] width 381 height 23
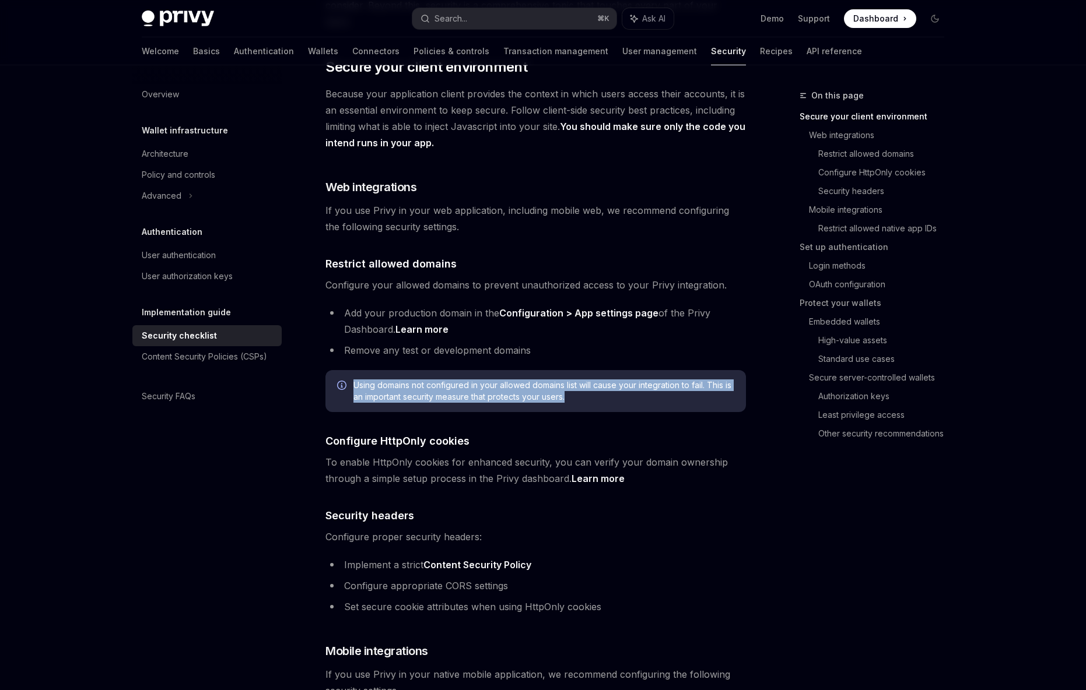
click at [596, 380] on span "Using domains not configured in your allowed domains list will cause your integ…" at bounding box center [543, 391] width 381 height 23
drag, startPoint x: 599, startPoint y: 379, endPoint x: 408, endPoint y: 366, distance: 192.3
click at [408, 380] on span "Using domains not configured in your allowed domains list will cause your integ…" at bounding box center [543, 391] width 381 height 23
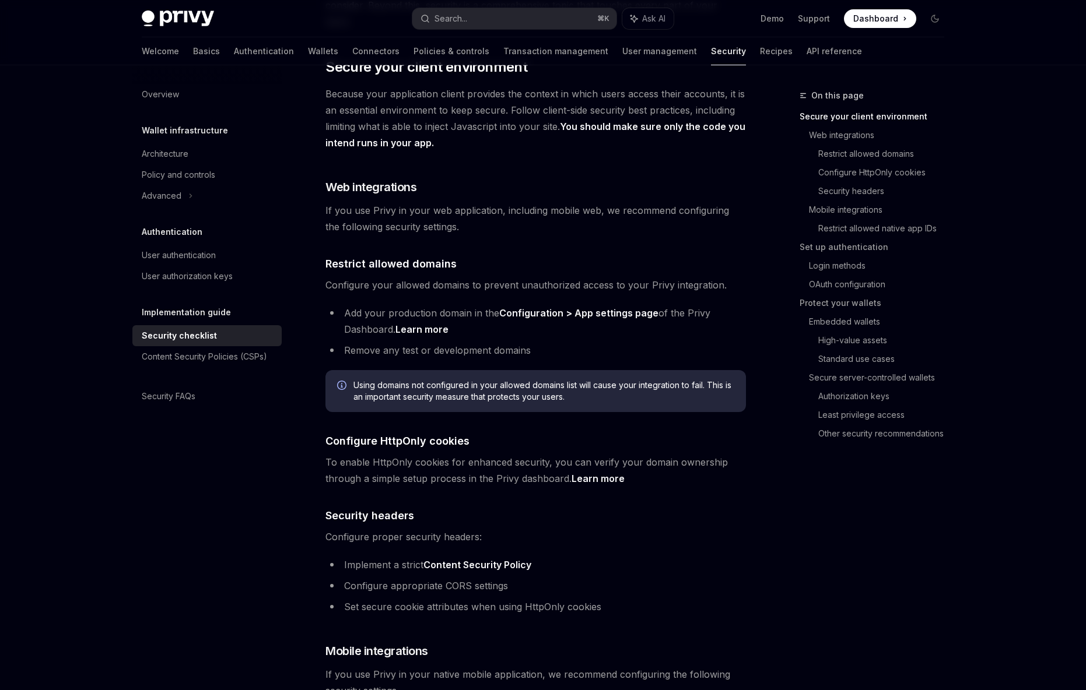
click at [407, 380] on span "Using domains not configured in your allowed domains list will cause your integ…" at bounding box center [543, 391] width 381 height 23
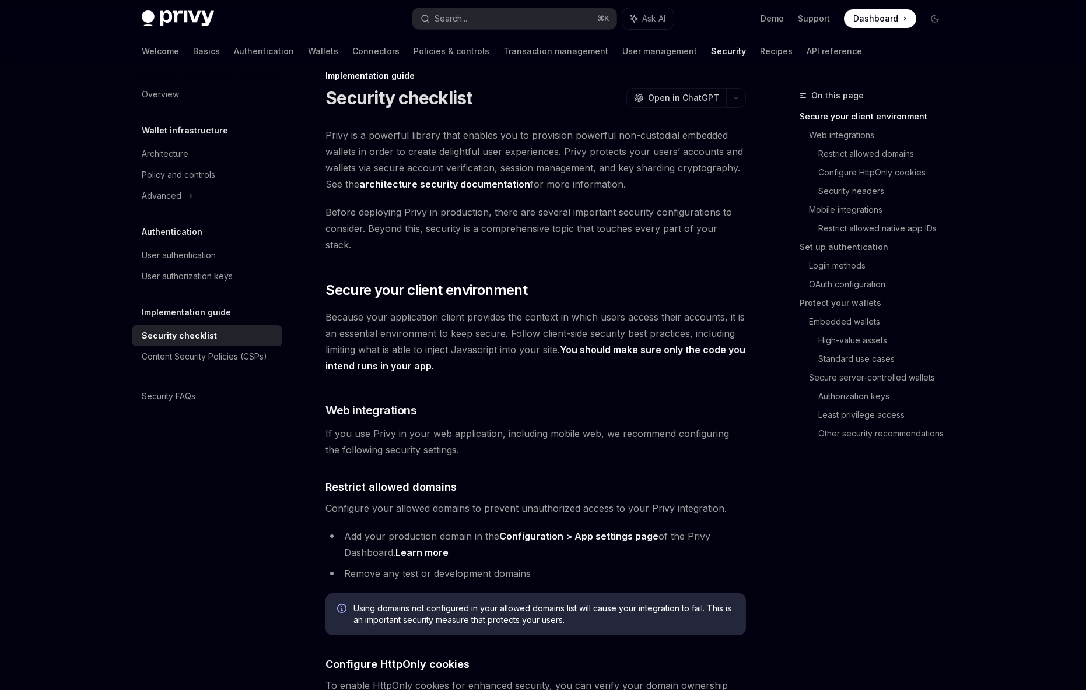
scroll to position [0, 0]
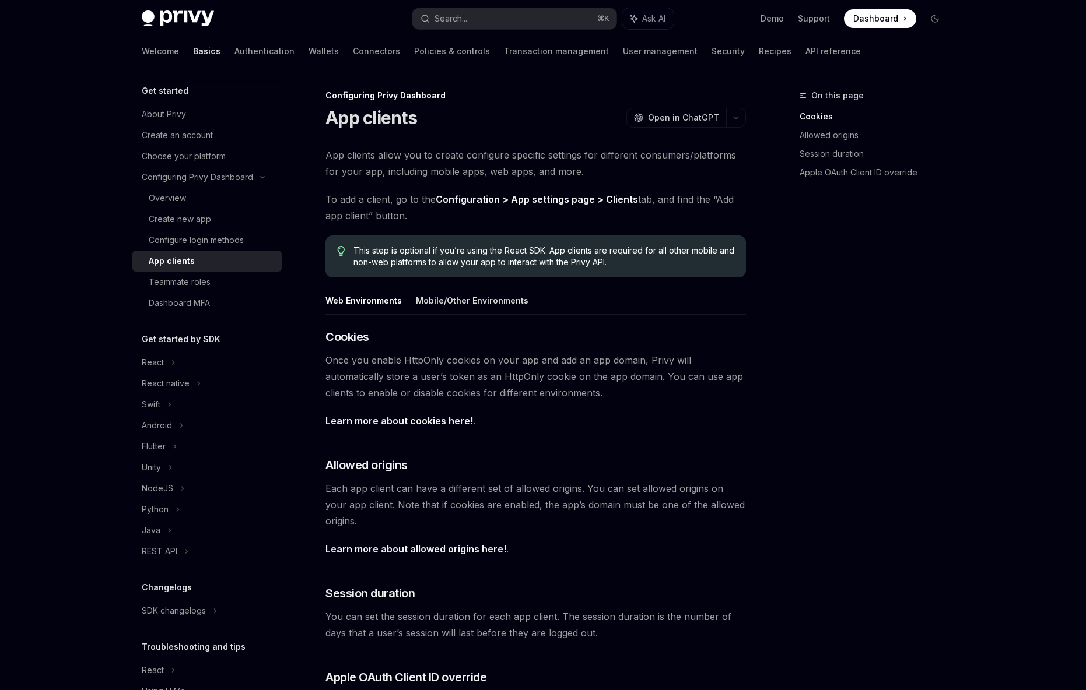
click at [820, 369] on div "On this page Cookies Allowed origins Session duration Apple OAuth Client ID ove…" at bounding box center [864, 390] width 177 height 602
